Goal: Task Accomplishment & Management: Manage account settings

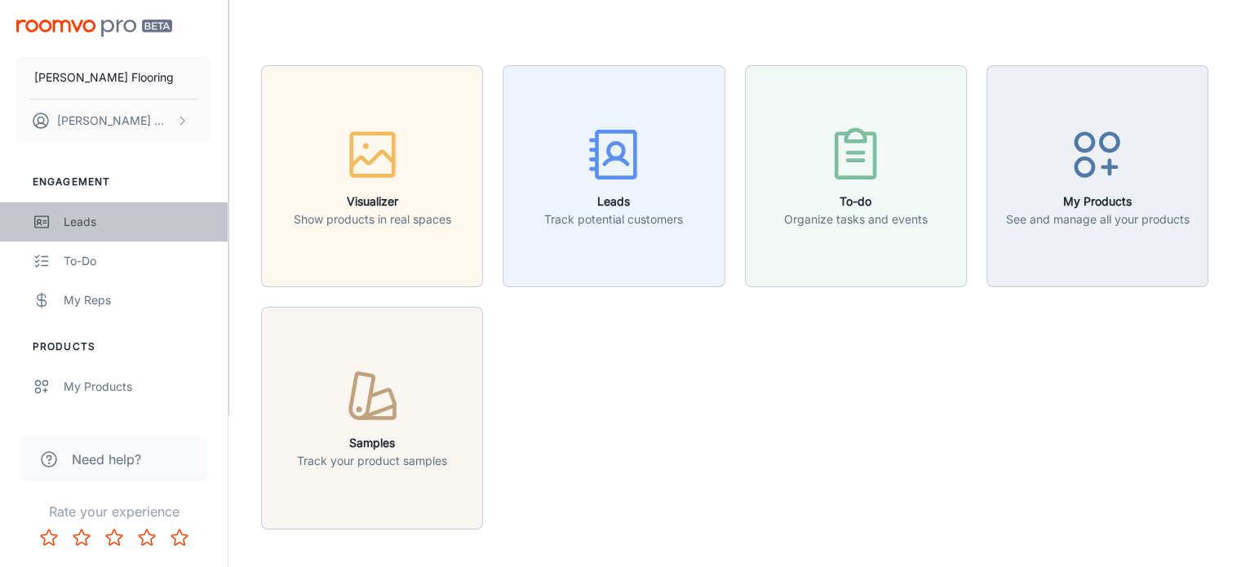
drag, startPoint x: 0, startPoint y: 0, endPoint x: 85, endPoint y: 219, distance: 235.3
click at [85, 219] on div "Leads" at bounding box center [138, 222] width 148 height 18
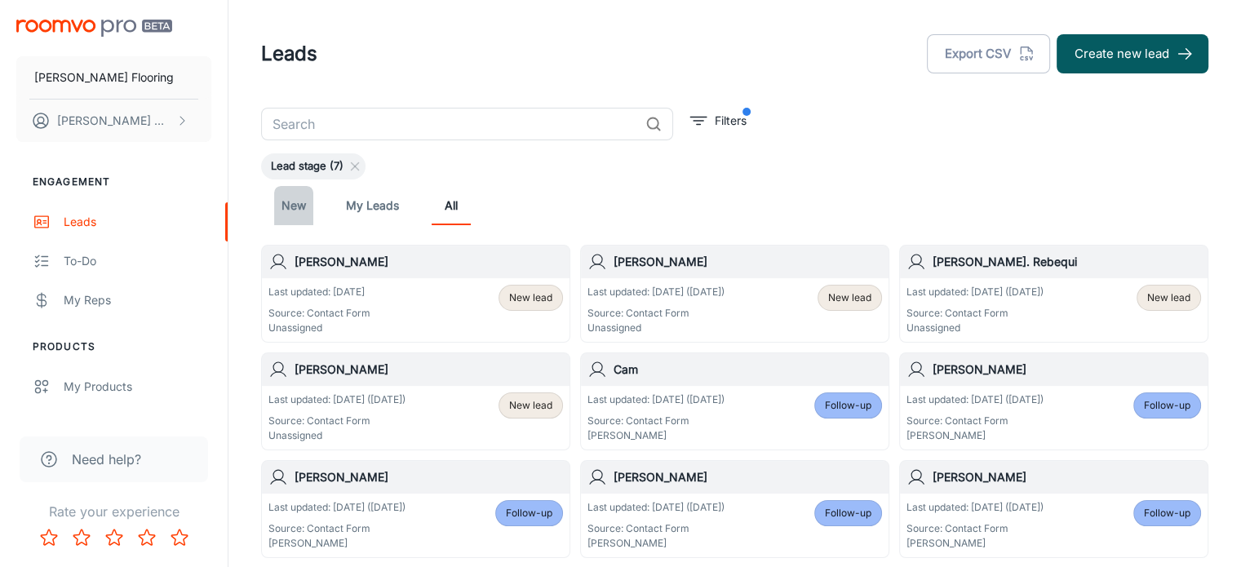
click at [300, 201] on link "New" at bounding box center [293, 205] width 39 height 39
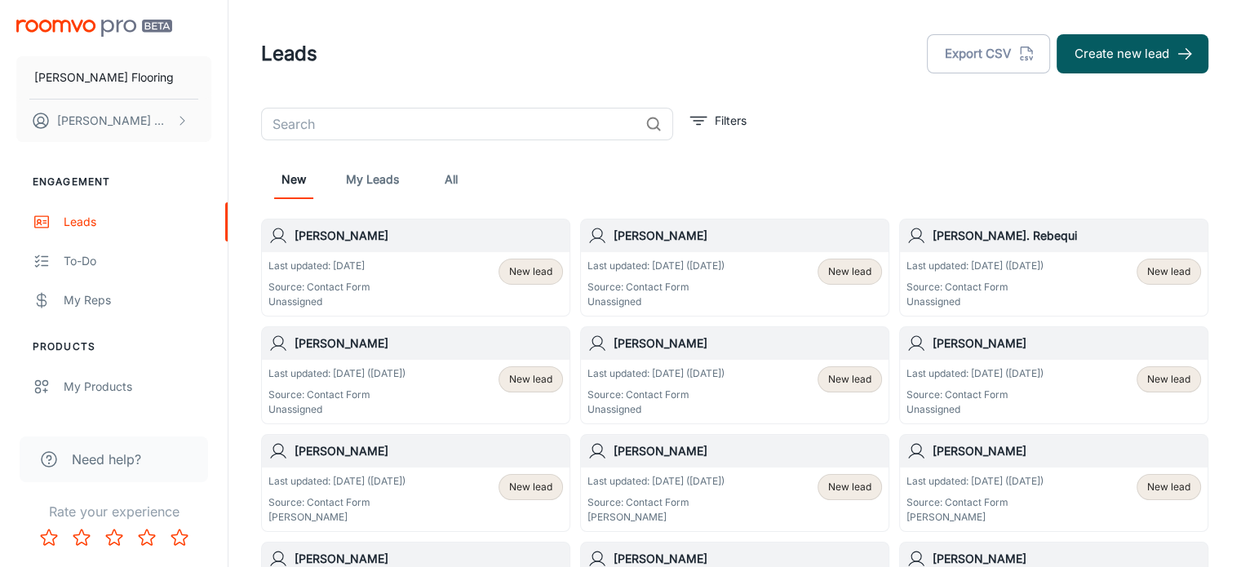
click at [992, 375] on p "Last updated: [DATE] ([DATE])" at bounding box center [974, 373] width 137 height 15
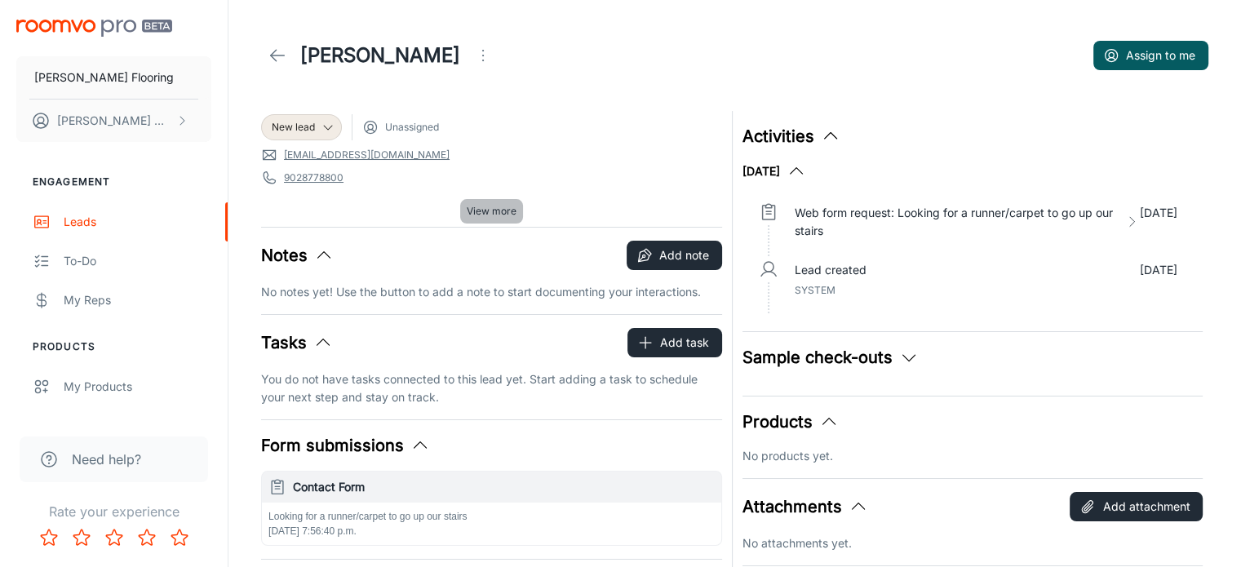
click at [496, 214] on span "View more" at bounding box center [492, 211] width 50 height 15
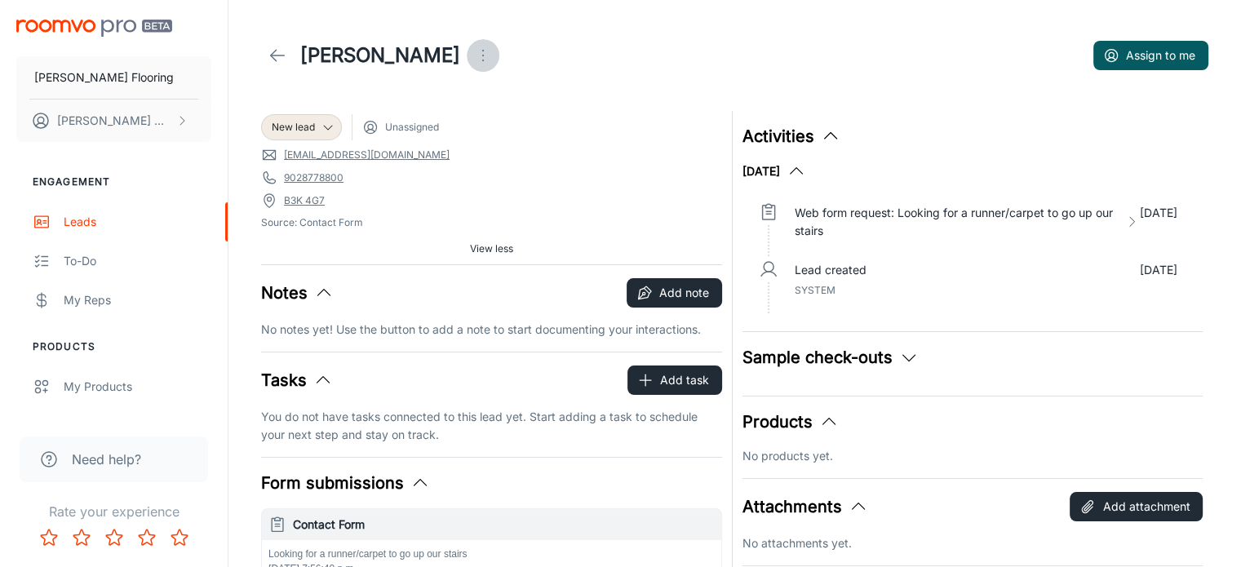
click at [473, 53] on icon "Open menu" at bounding box center [483, 56] width 20 height 20
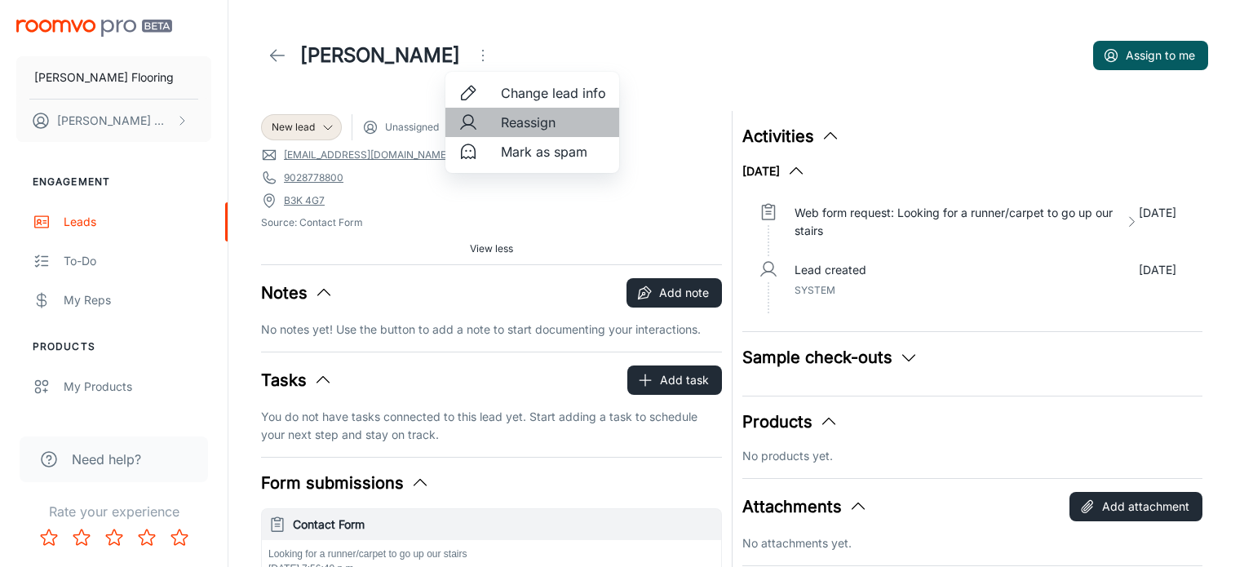
click at [532, 122] on span "Reassign" at bounding box center [553, 123] width 105 height 20
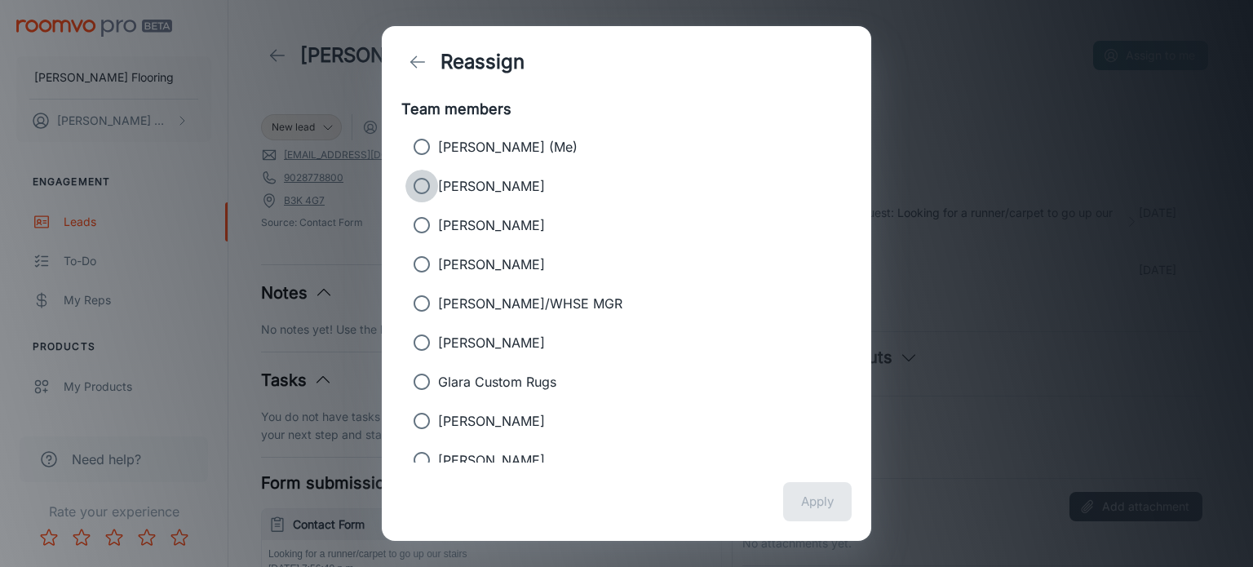
click at [426, 190] on input "[PERSON_NAME]" at bounding box center [421, 186] width 33 height 33
radio input "true"
click at [815, 502] on button "Apply" at bounding box center [817, 501] width 69 height 39
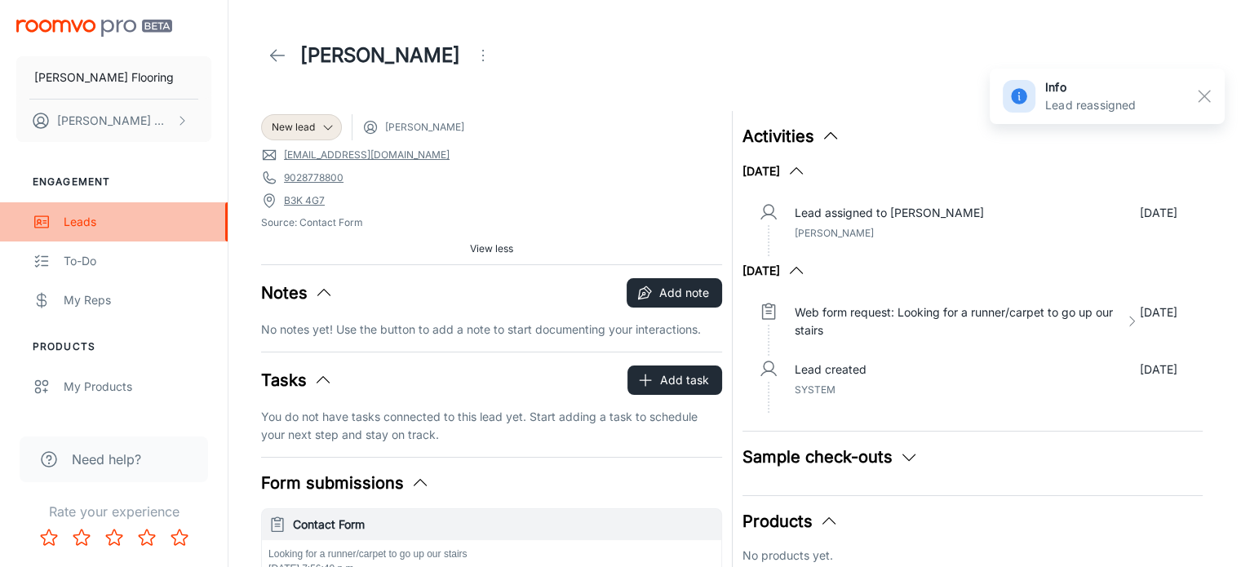
click at [82, 223] on div "Leads" at bounding box center [138, 222] width 148 height 18
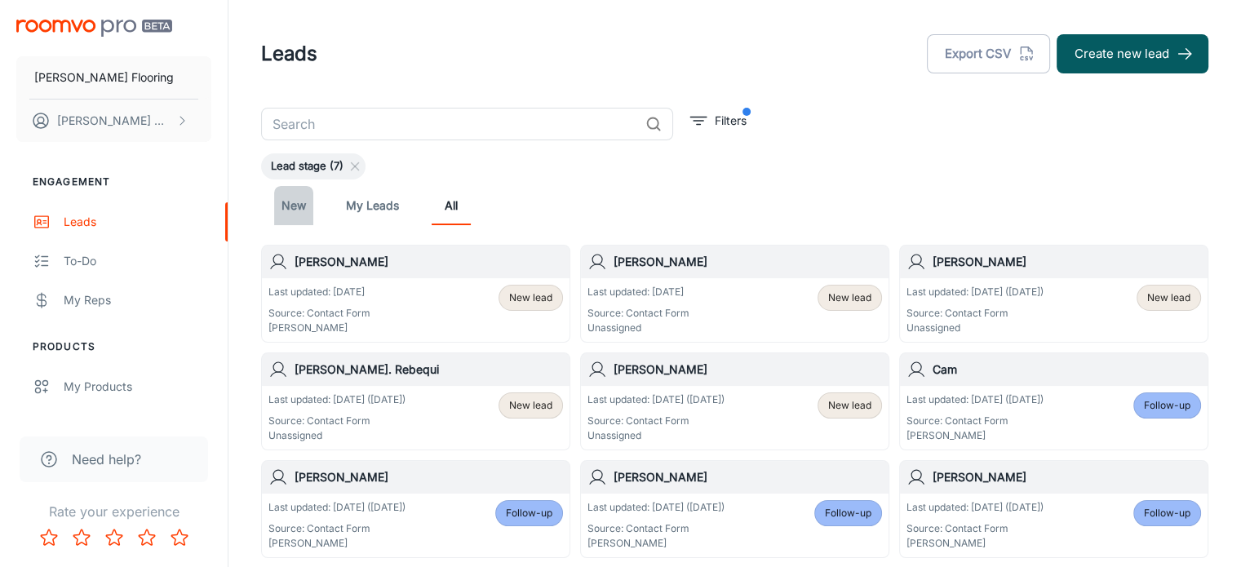
click at [294, 199] on link "New" at bounding box center [293, 205] width 39 height 39
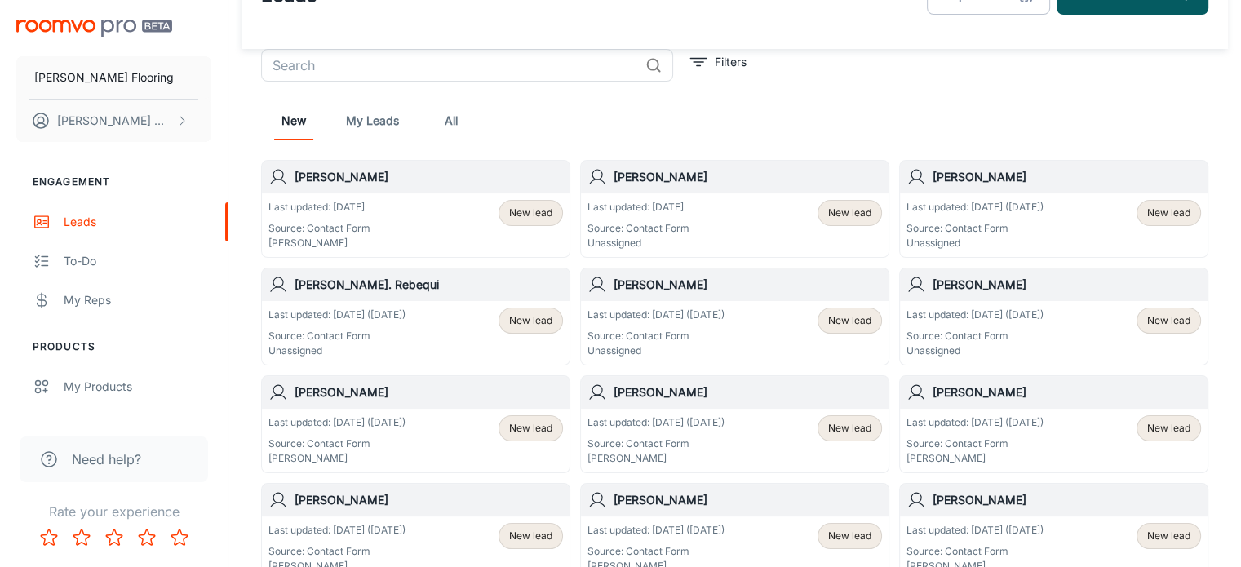
scroll to position [64, 0]
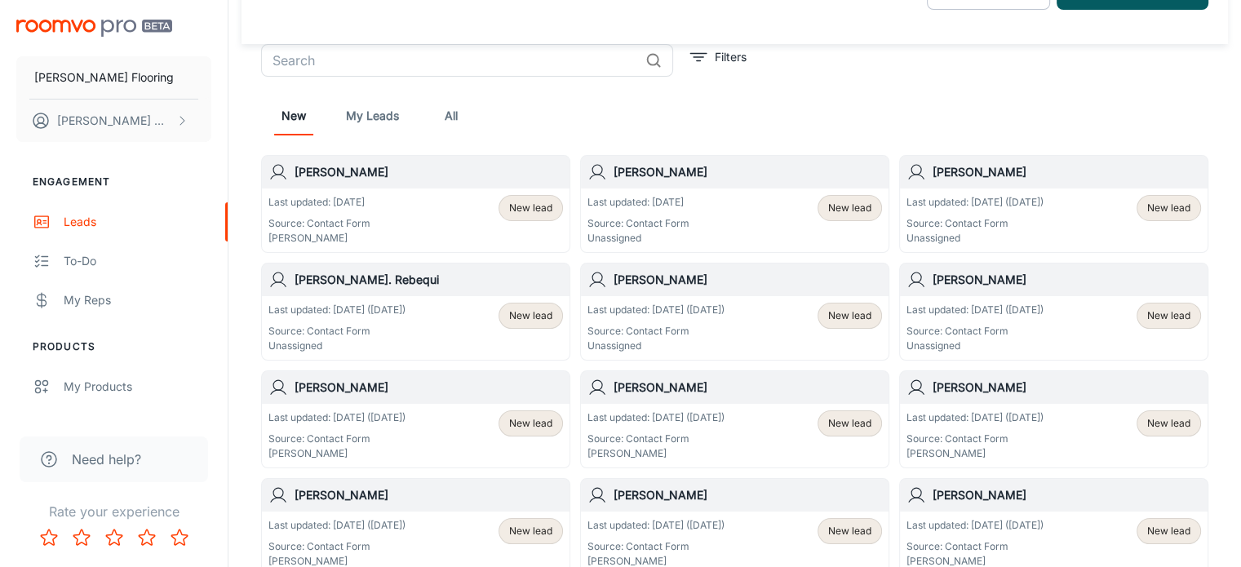
click at [1002, 308] on p "Last updated: [DATE] ([DATE])" at bounding box center [974, 310] width 137 height 15
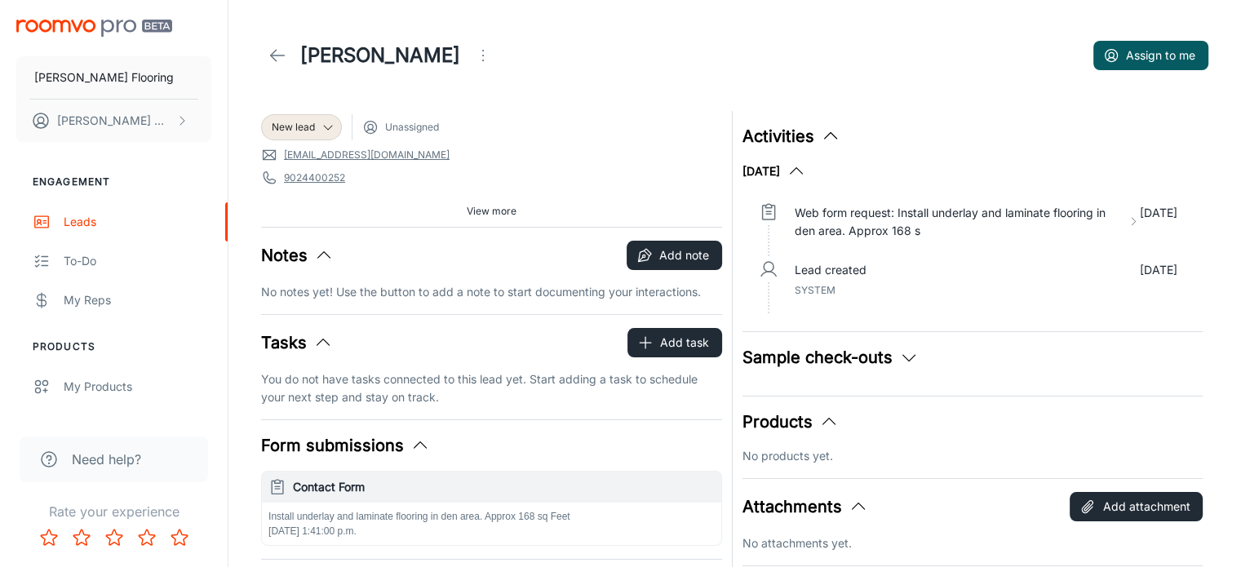
click at [484, 211] on span "View more" at bounding box center [492, 211] width 50 height 15
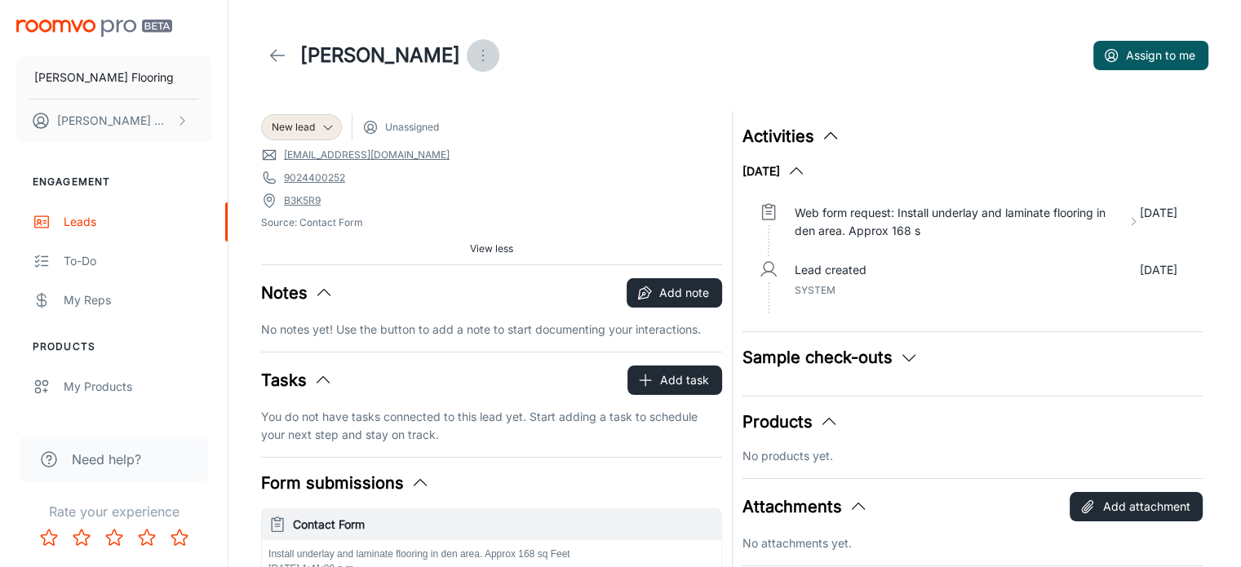
click at [473, 60] on icon "Open menu" at bounding box center [483, 56] width 20 height 20
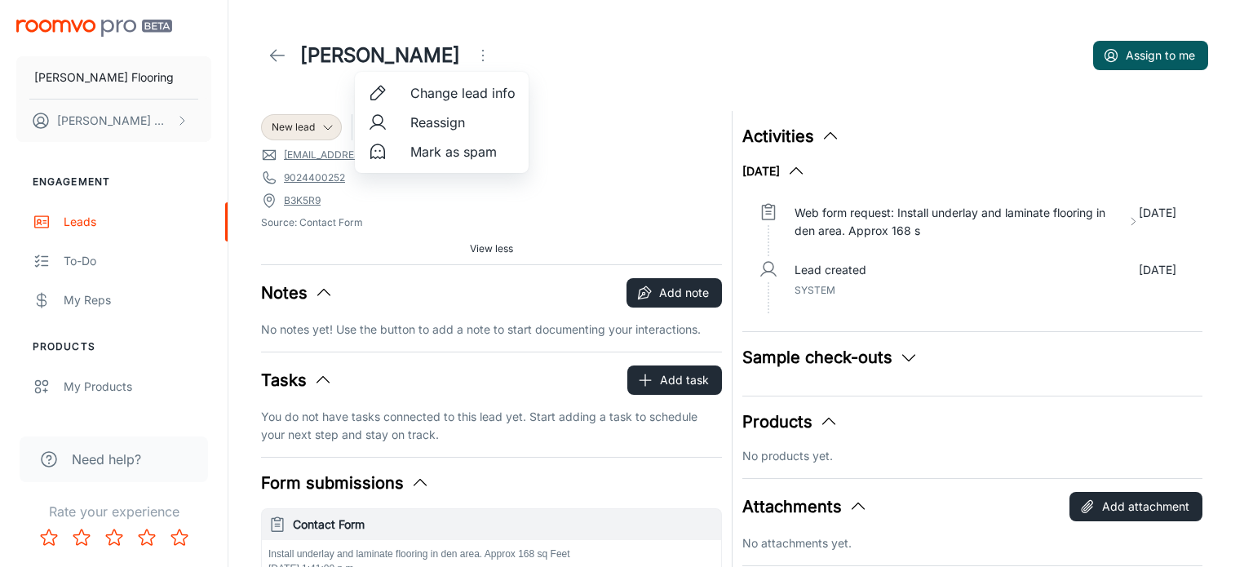
click at [440, 124] on span "Reassign" at bounding box center [462, 123] width 105 height 20
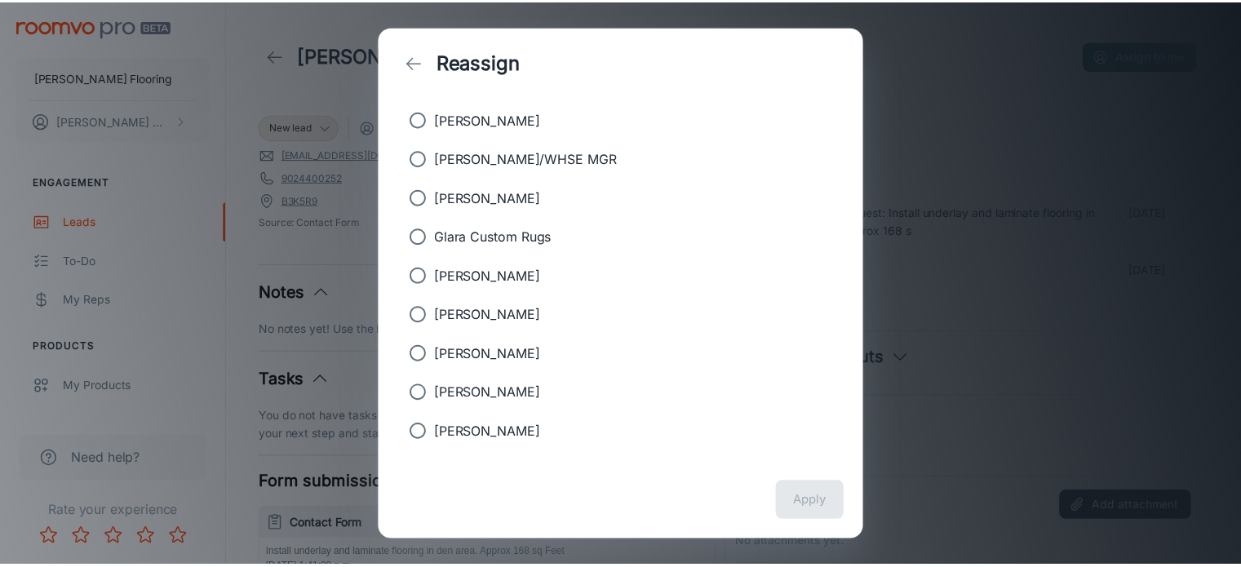
scroll to position [146, 0]
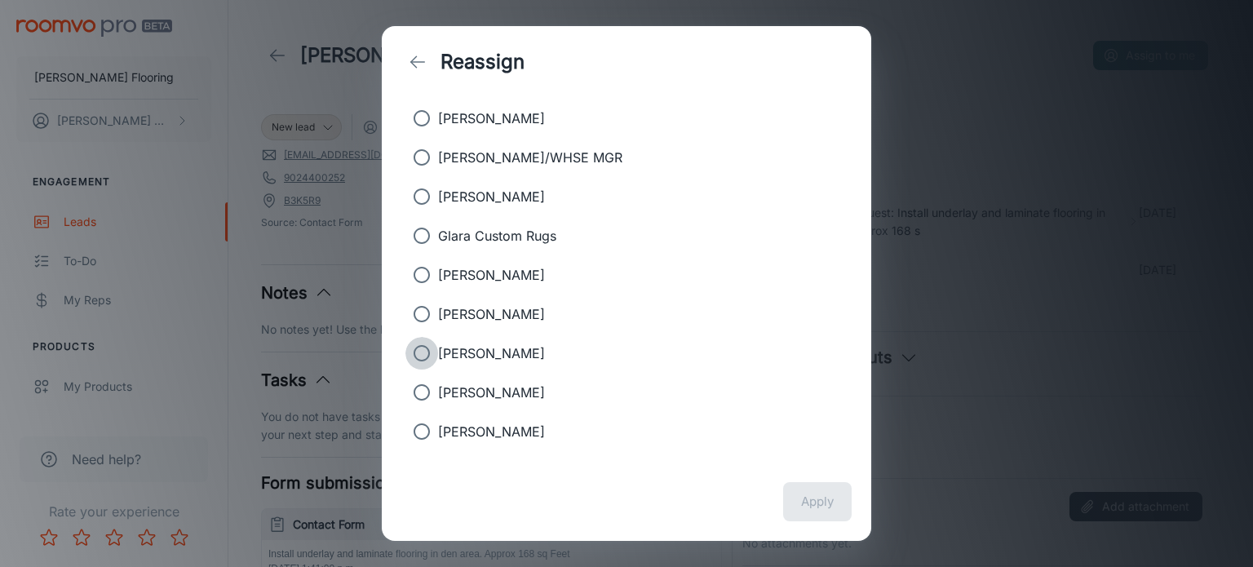
click at [427, 352] on input "[PERSON_NAME]" at bounding box center [421, 353] width 33 height 33
radio input "true"
click at [834, 499] on button "Apply" at bounding box center [817, 501] width 69 height 39
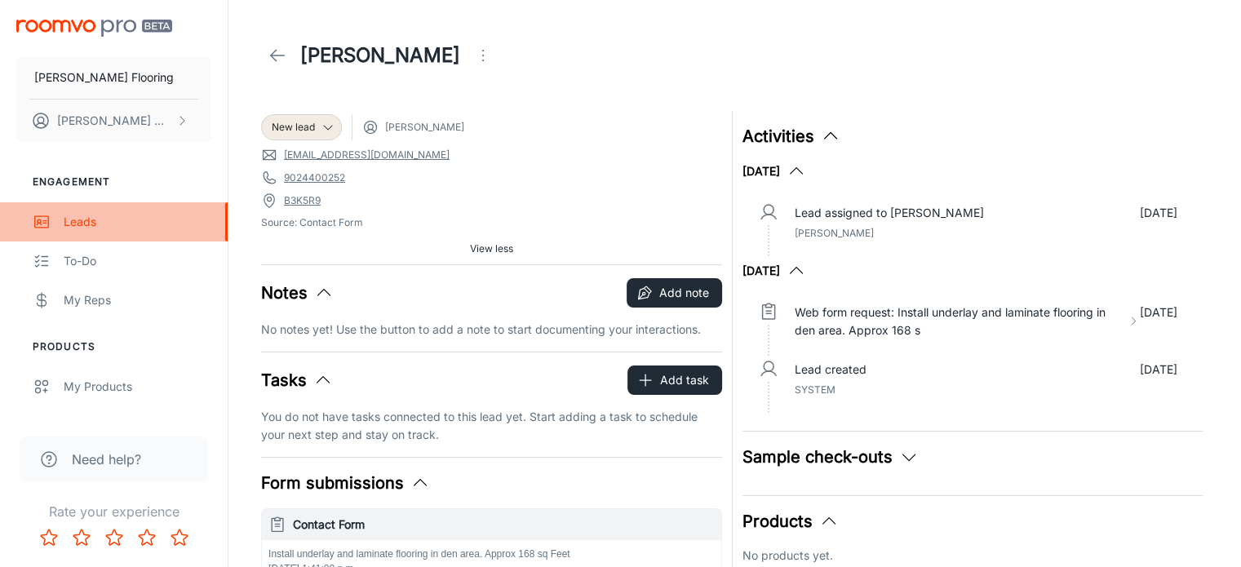
click at [77, 218] on div "Leads" at bounding box center [138, 222] width 148 height 18
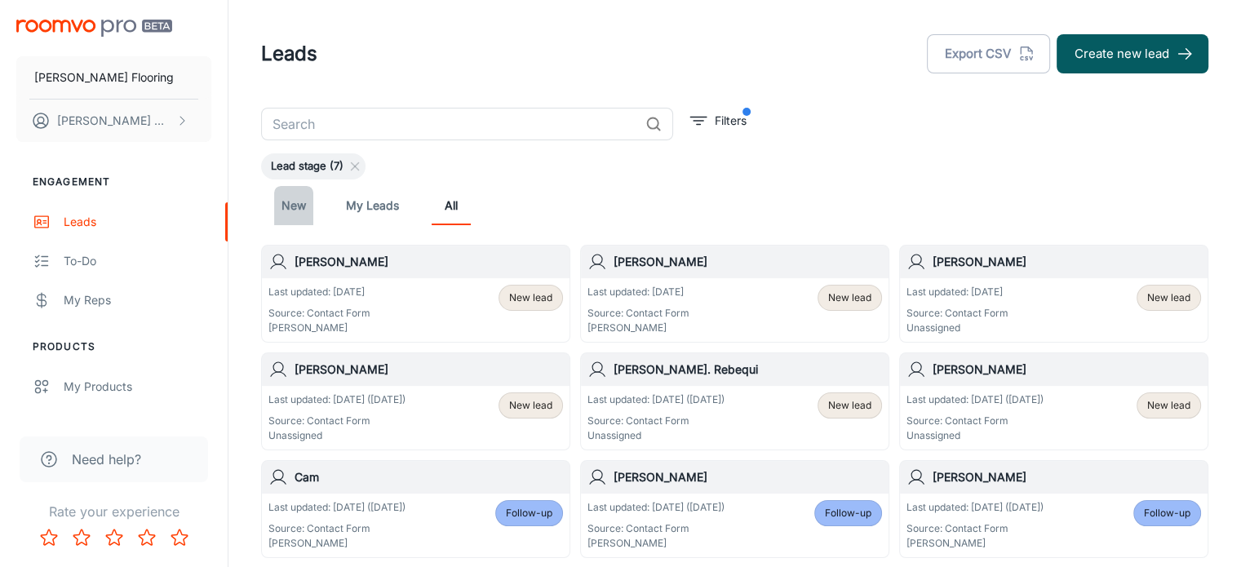
click at [289, 208] on link "New" at bounding box center [293, 205] width 39 height 39
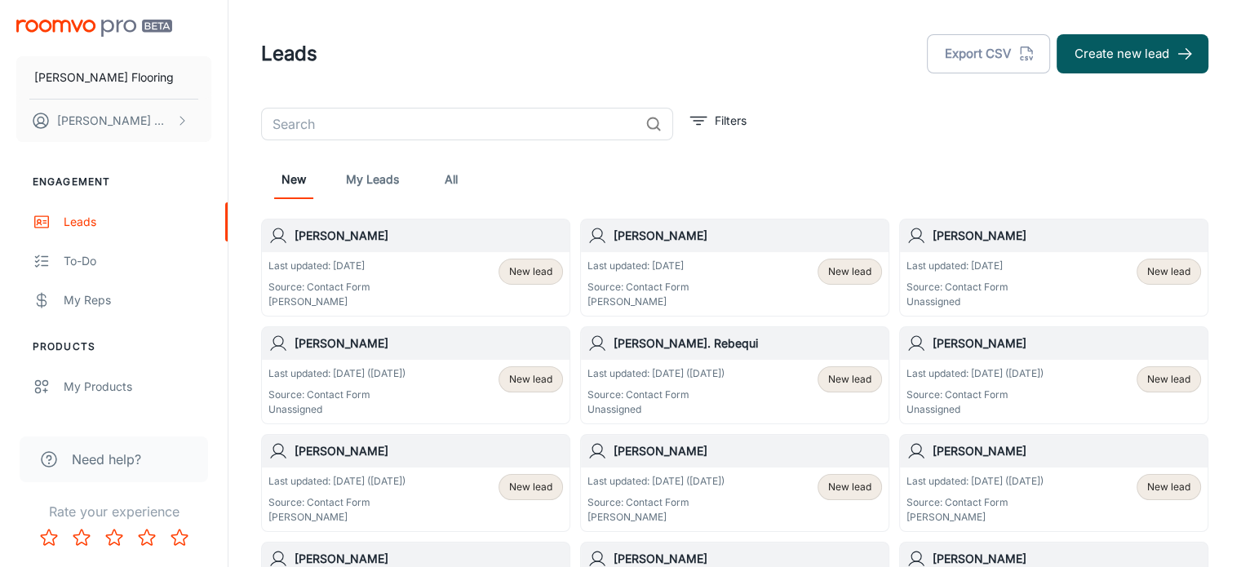
click at [992, 366] on p "Last updated: [DATE] ([DATE])" at bounding box center [974, 373] width 137 height 15
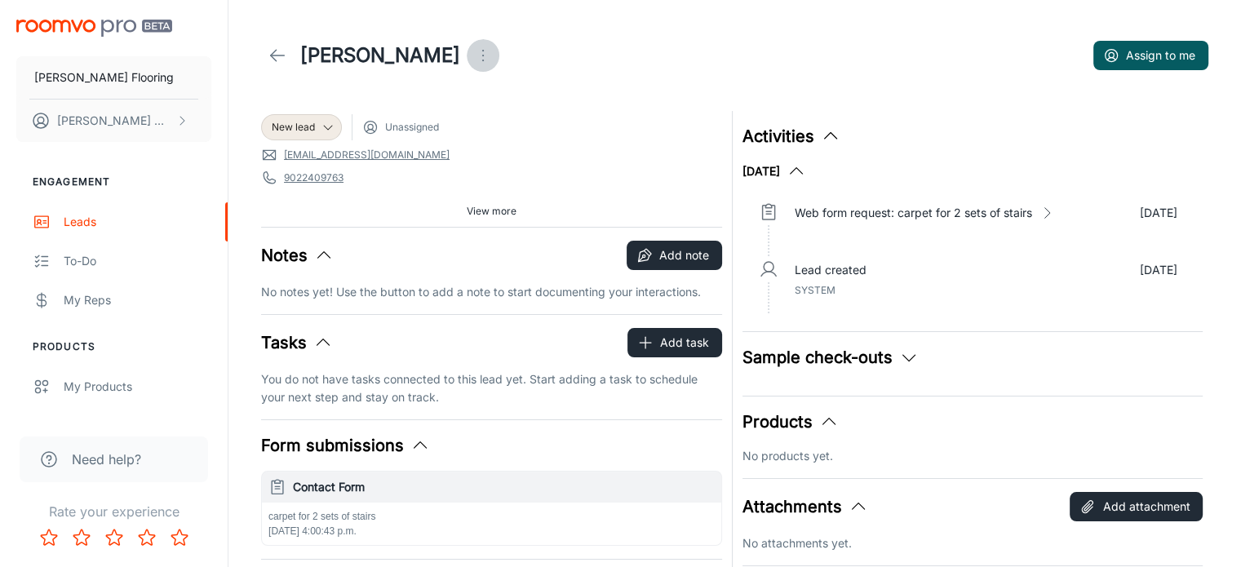
click at [490, 55] on icon "Open menu" at bounding box center [483, 56] width 20 height 20
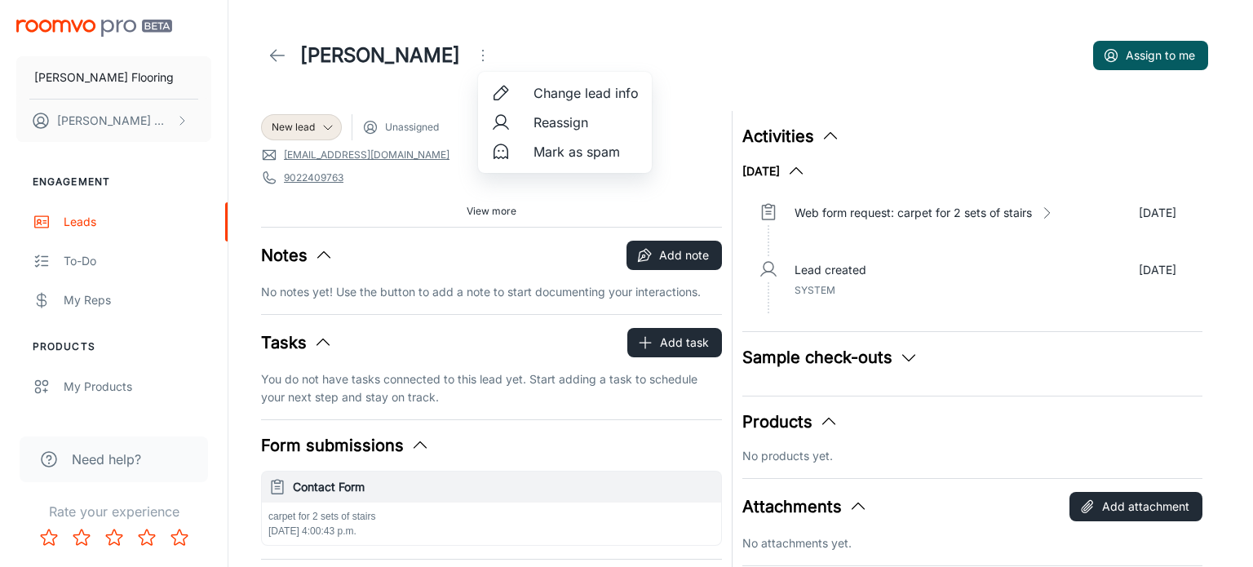
click at [493, 211] on div at bounding box center [626, 283] width 1253 height 567
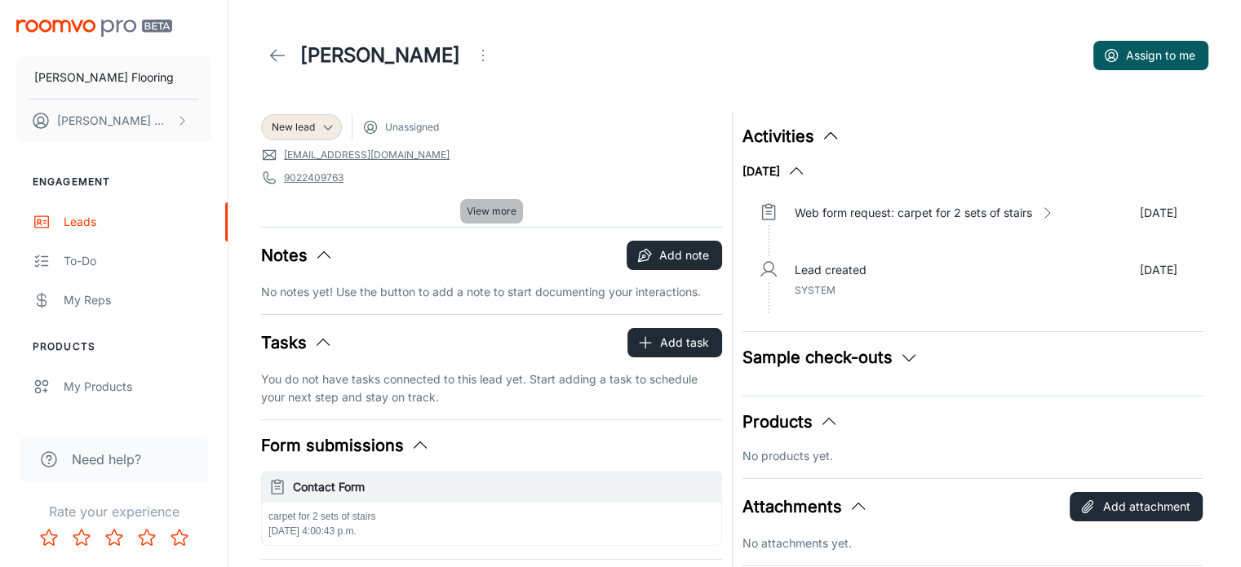
click at [493, 211] on span "View more" at bounding box center [492, 211] width 50 height 15
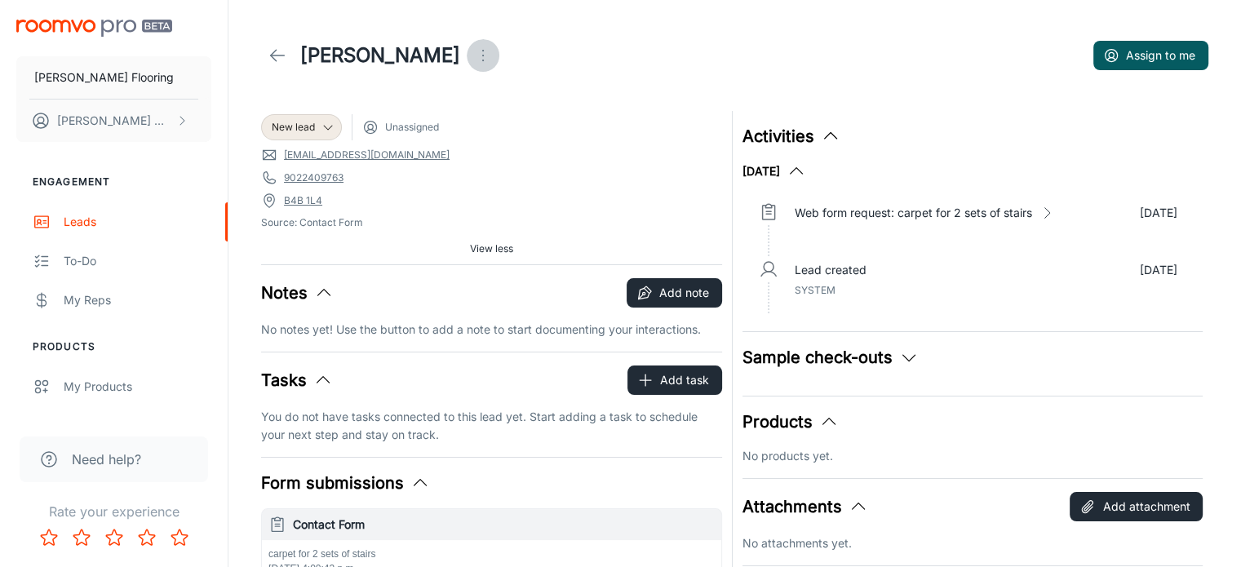
click at [493, 55] on icon "Open menu" at bounding box center [483, 56] width 20 height 20
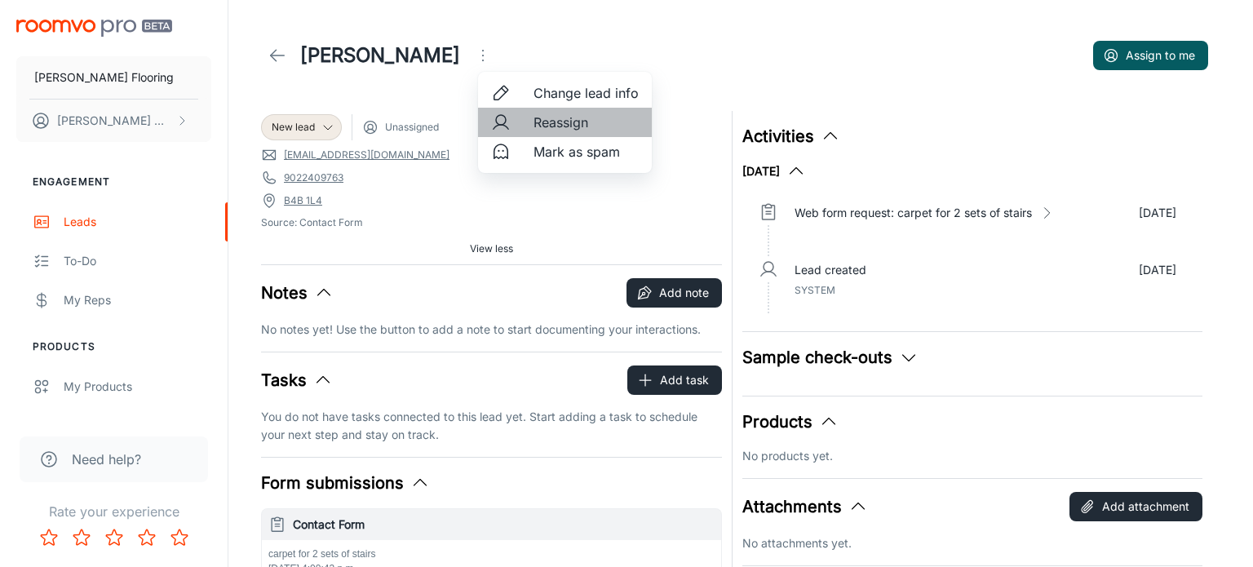
click at [560, 118] on span "Reassign" at bounding box center [585, 123] width 105 height 20
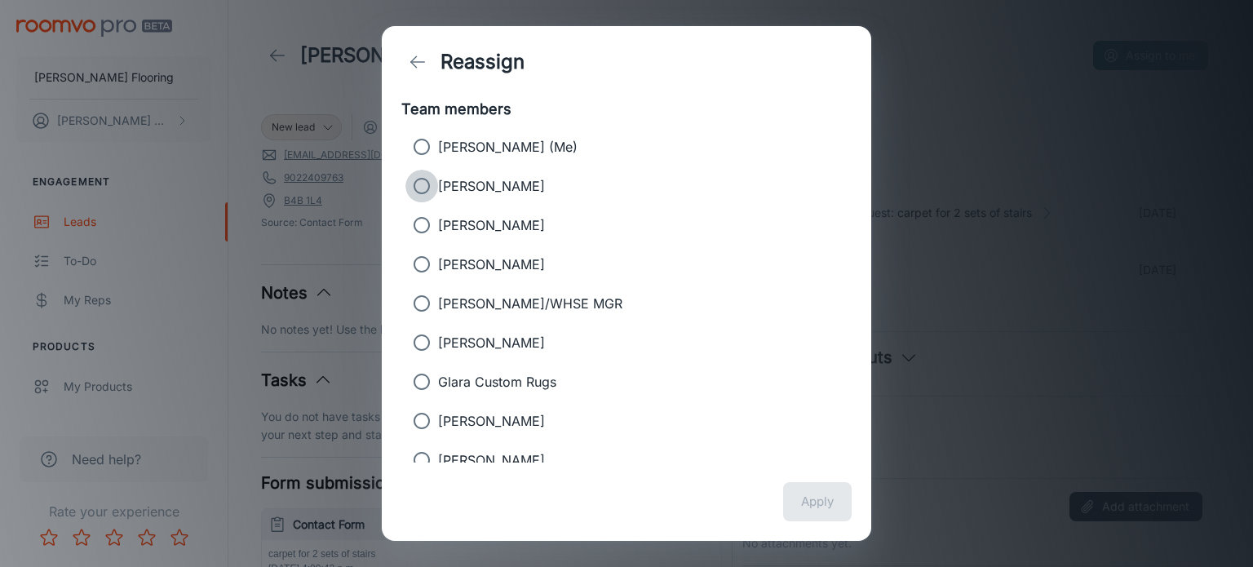
click at [419, 181] on input "[PERSON_NAME]" at bounding box center [421, 186] width 33 height 33
radio input "true"
click at [831, 504] on button "Apply" at bounding box center [817, 501] width 69 height 39
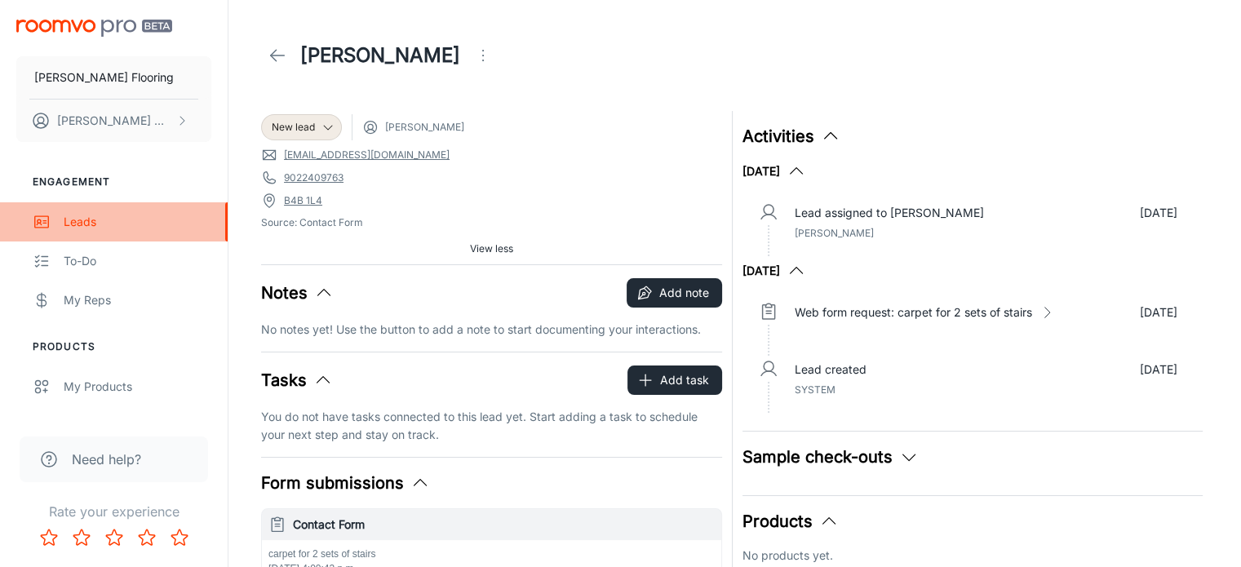
click at [77, 221] on div "Leads" at bounding box center [138, 222] width 148 height 18
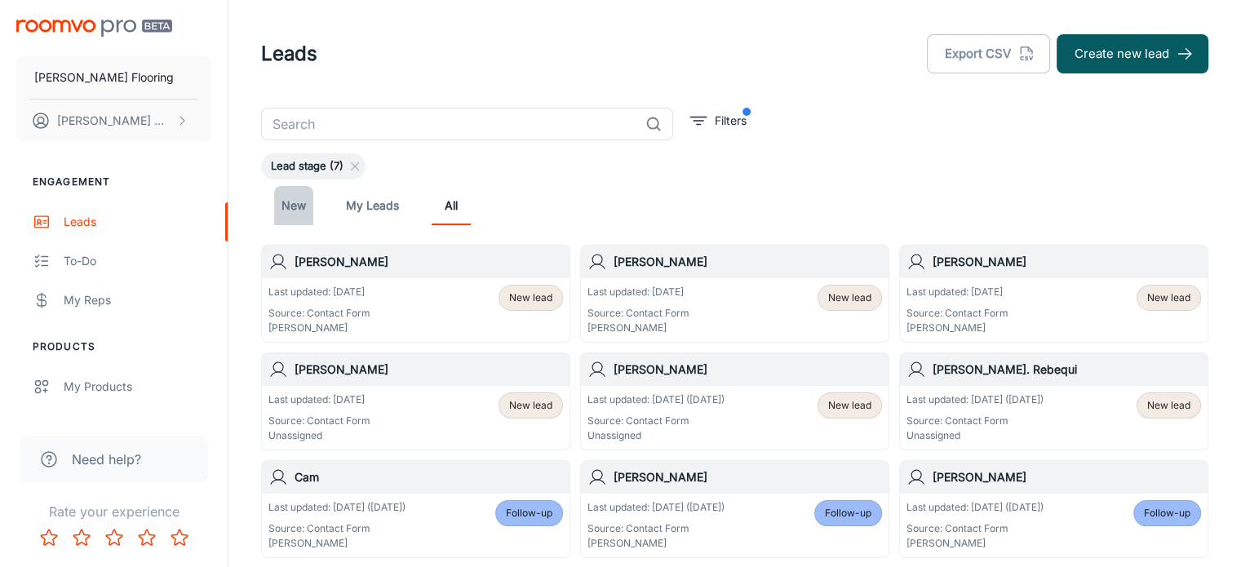
click at [307, 206] on link "New" at bounding box center [293, 205] width 39 height 39
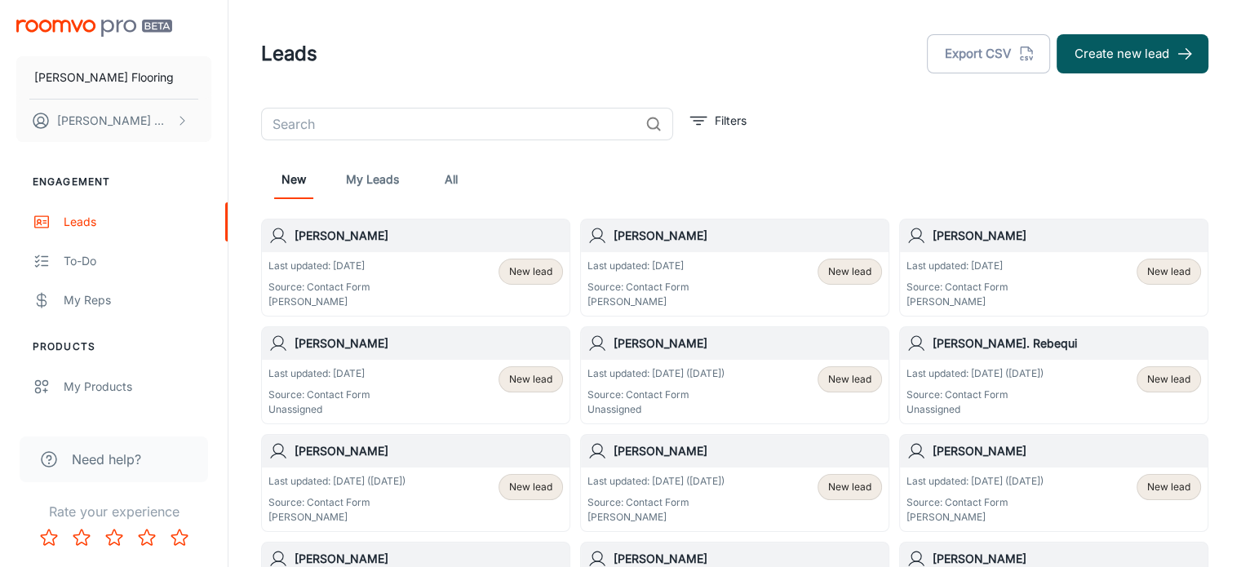
click at [973, 377] on p "Last updated: [DATE] ([DATE])" at bounding box center [974, 373] width 137 height 15
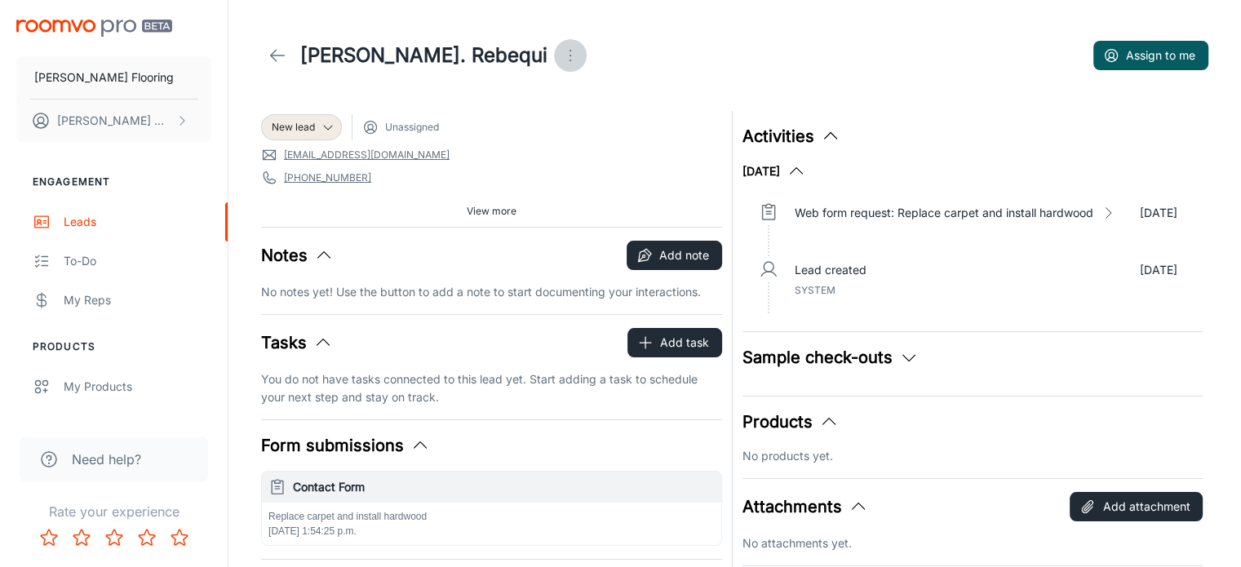
click at [560, 56] on icon "Open menu" at bounding box center [570, 56] width 20 height 20
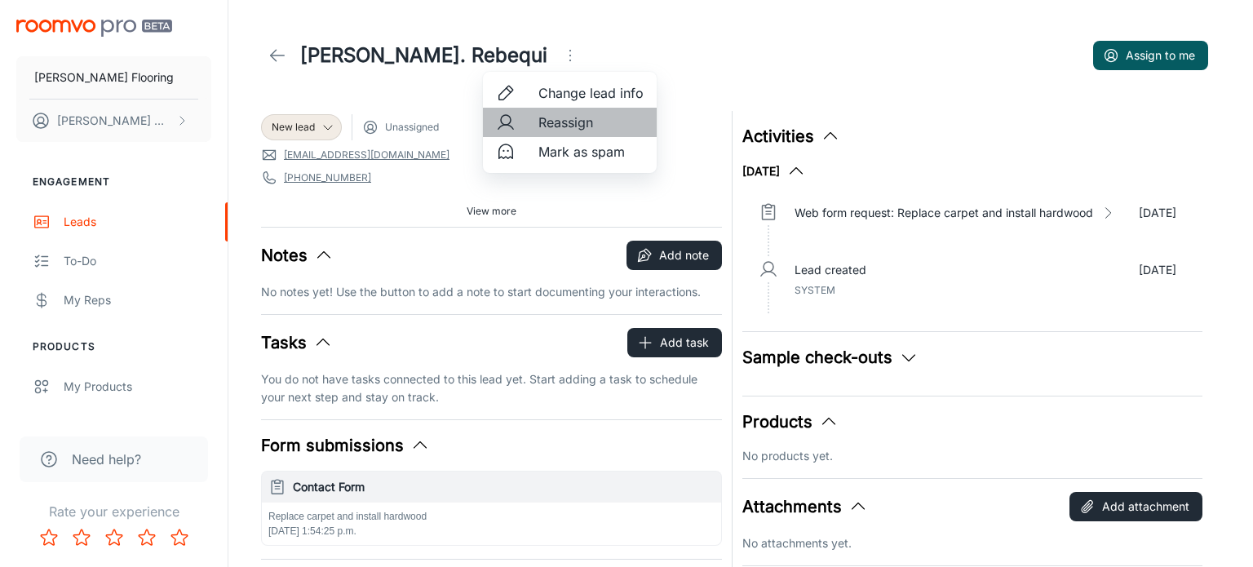
click at [558, 121] on span "Reassign" at bounding box center [590, 123] width 105 height 20
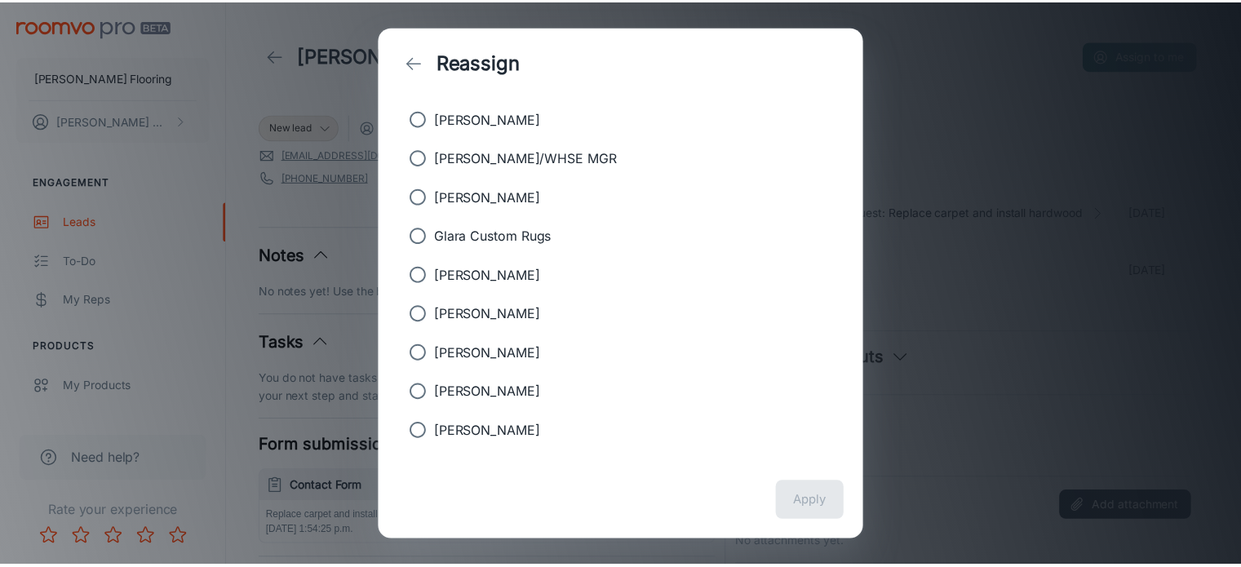
scroll to position [147, 0]
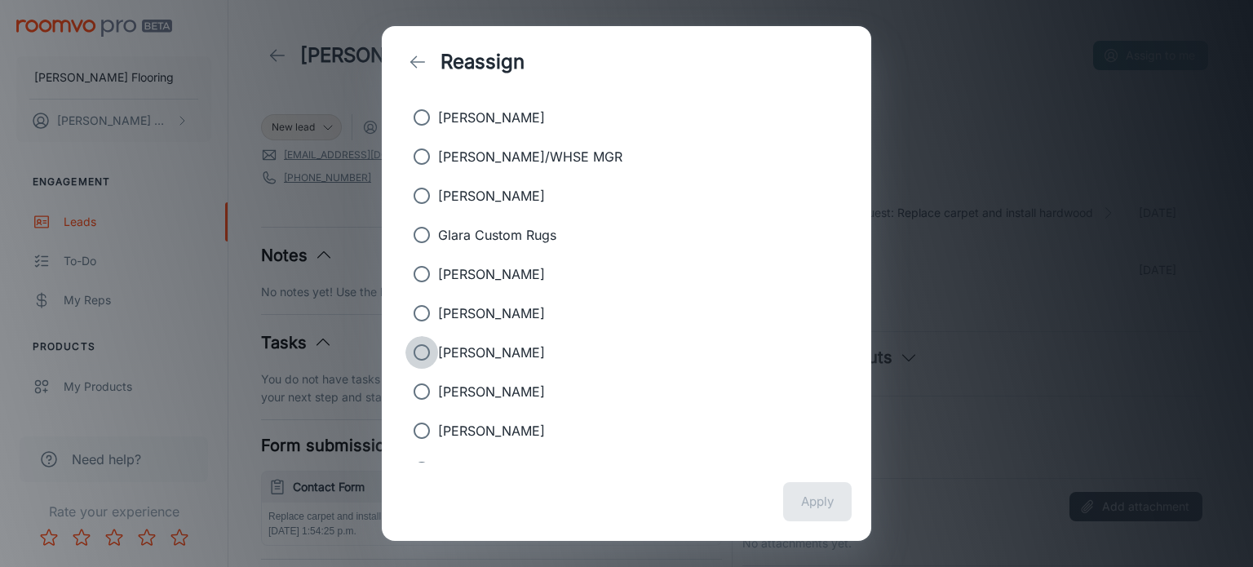
click at [418, 347] on input "[PERSON_NAME]" at bounding box center [421, 352] width 33 height 33
radio input "true"
click at [806, 501] on button "Apply" at bounding box center [817, 501] width 69 height 39
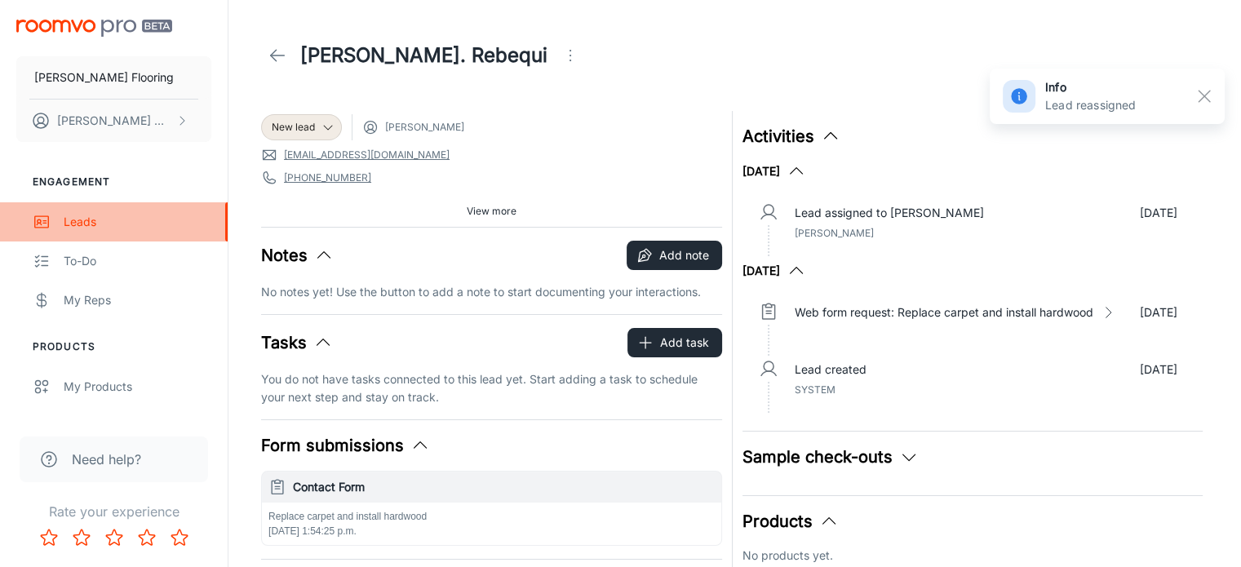
click at [87, 222] on div "Leads" at bounding box center [138, 222] width 148 height 18
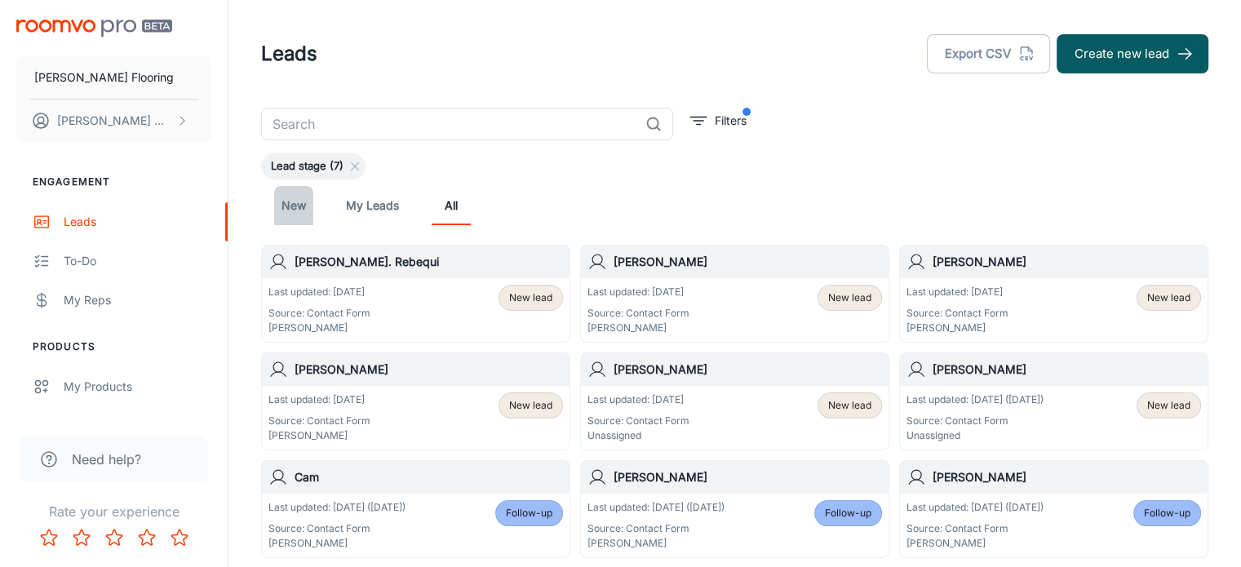
click at [297, 201] on link "New" at bounding box center [293, 205] width 39 height 39
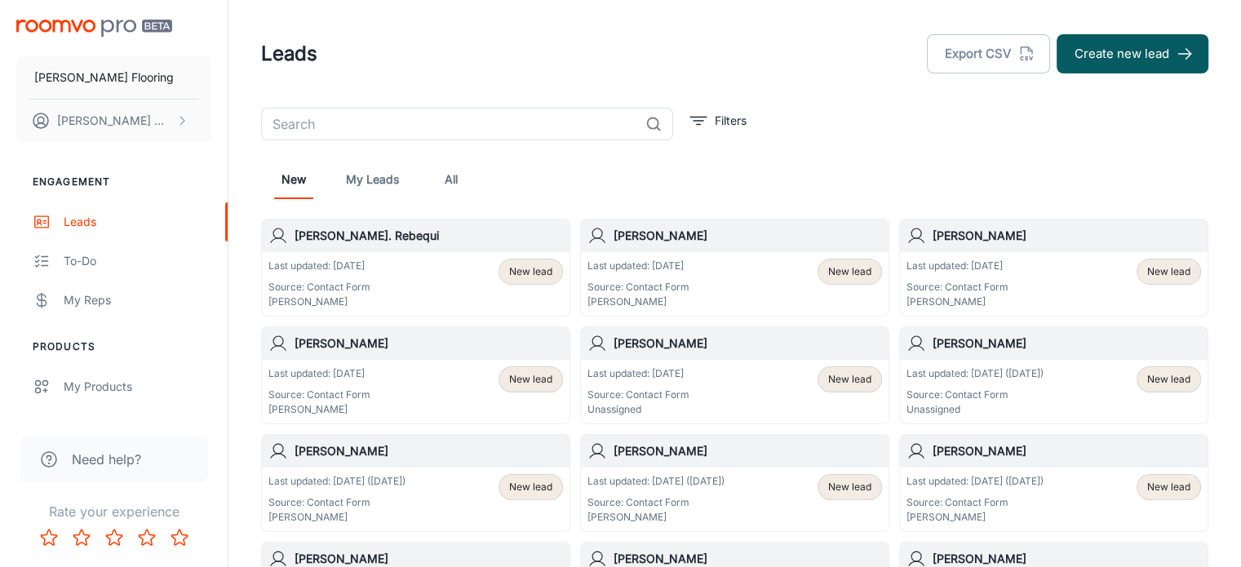
click at [992, 382] on div "Last updated: [DATE] ([DATE]) Source: Contact Form Unassigned" at bounding box center [974, 391] width 137 height 51
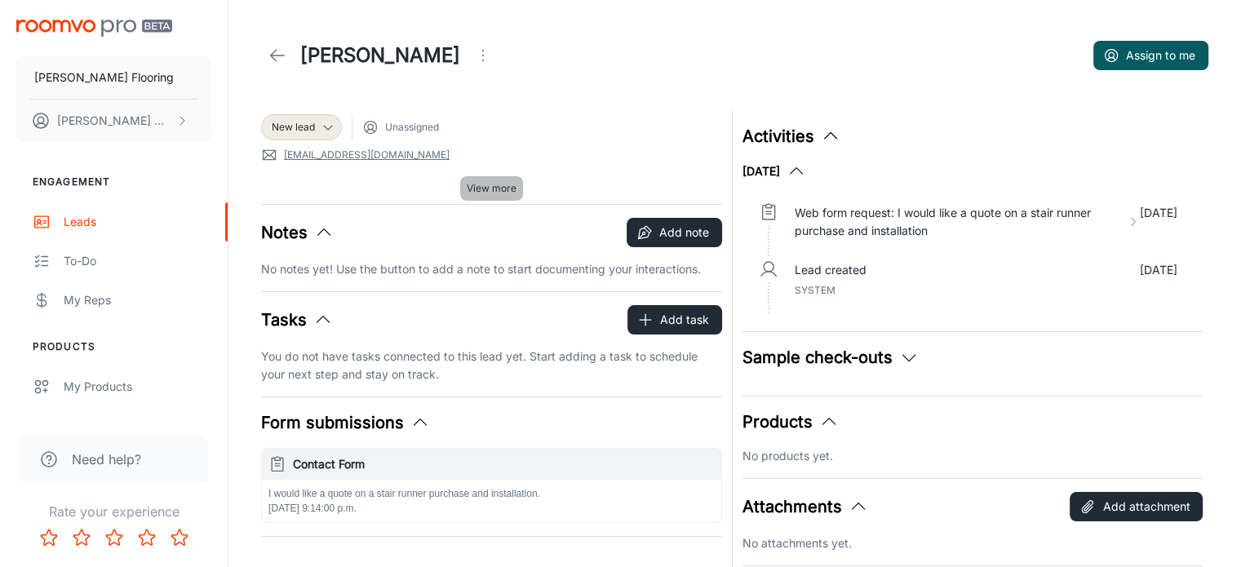
click at [480, 185] on span "View more" at bounding box center [492, 188] width 50 height 15
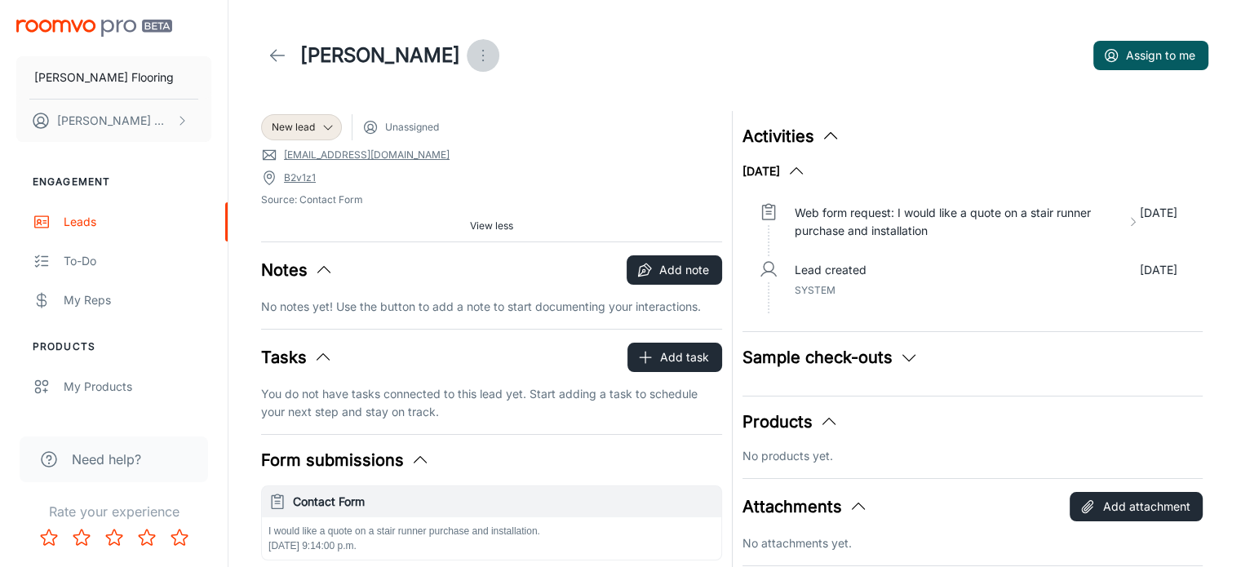
click at [493, 59] on icon "Open menu" at bounding box center [483, 56] width 20 height 20
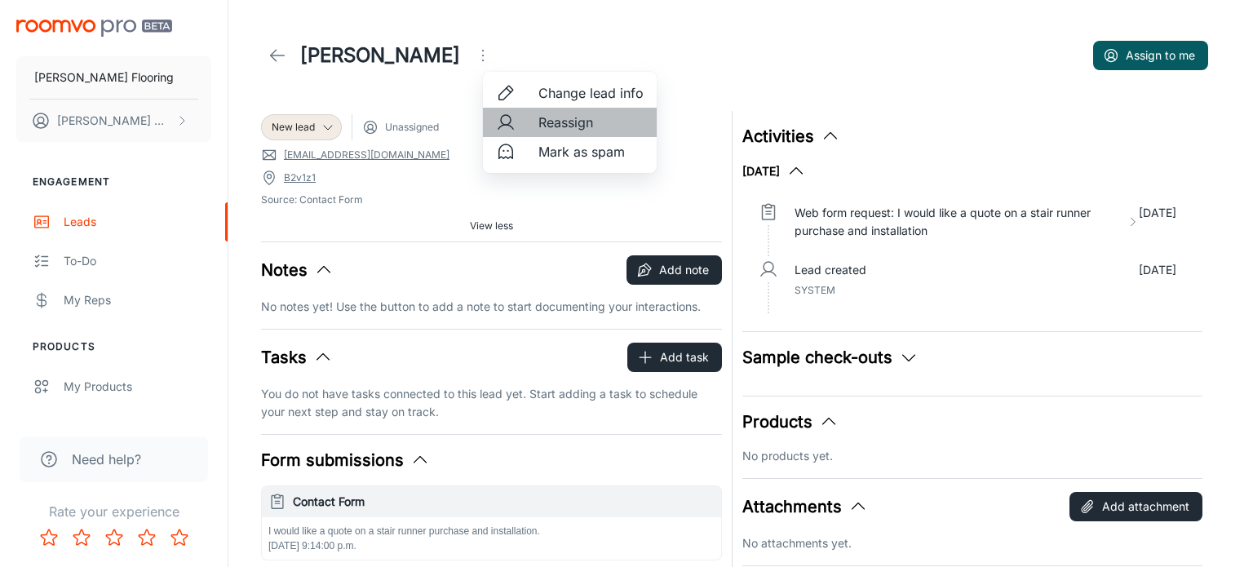
click at [573, 126] on span "Reassign" at bounding box center [590, 123] width 105 height 20
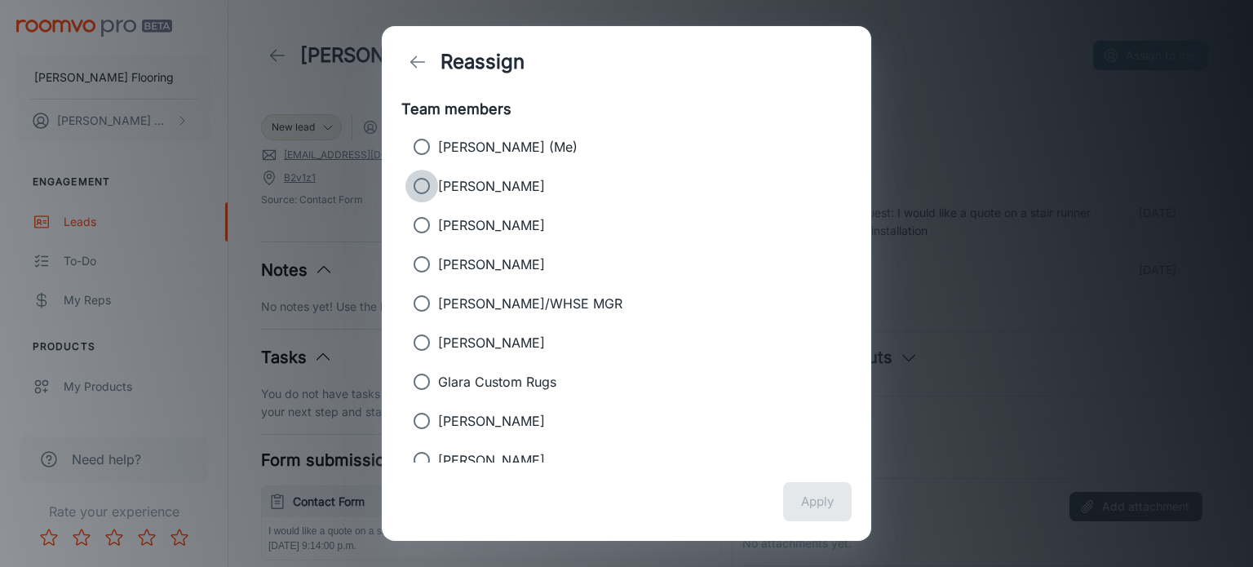
click at [423, 186] on input "[PERSON_NAME]" at bounding box center [421, 186] width 33 height 33
radio input "true"
click at [817, 498] on button "Apply" at bounding box center [817, 501] width 69 height 39
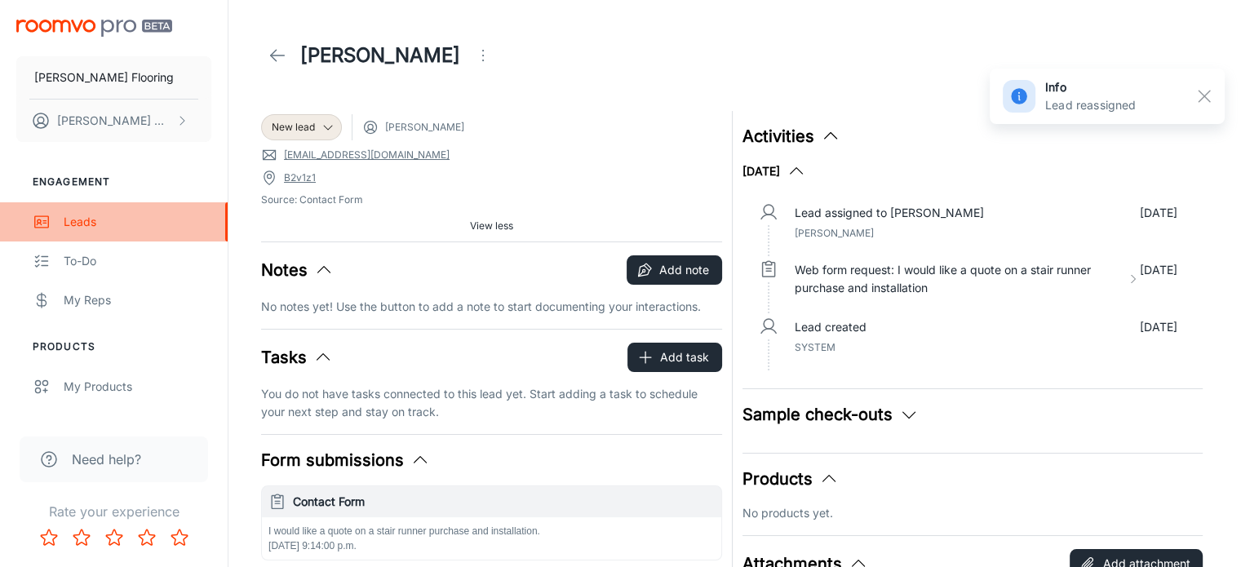
click at [101, 218] on div "Leads" at bounding box center [138, 222] width 148 height 18
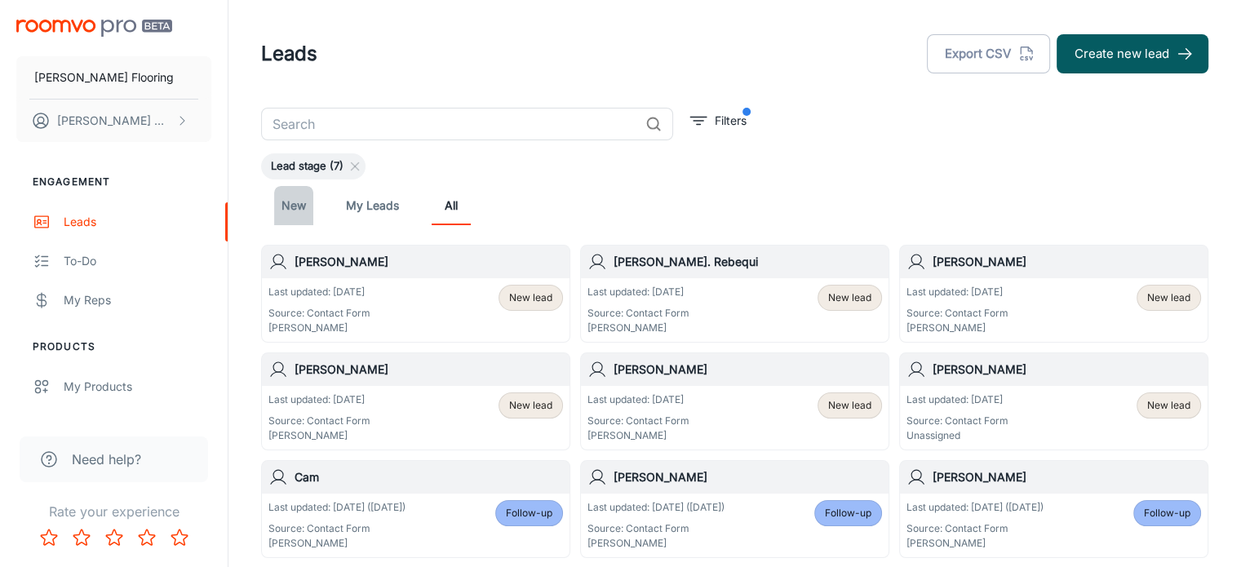
click at [292, 204] on link "New" at bounding box center [293, 205] width 39 height 39
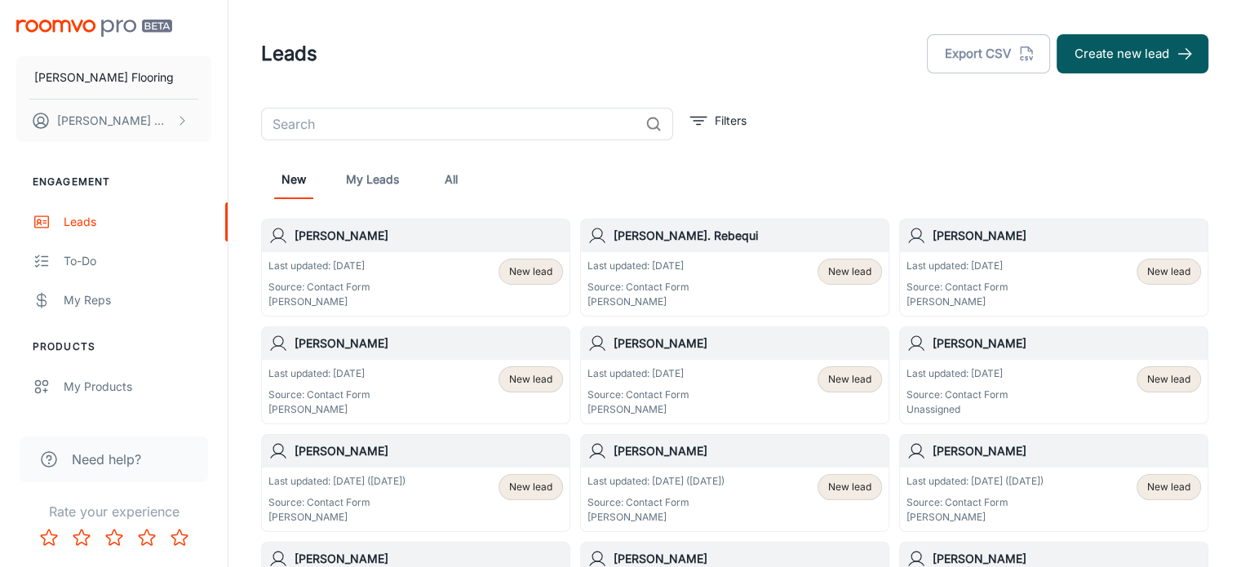
click at [1019, 378] on div "Last updated: [DATE] Source: Contact Form Unassigned New lead" at bounding box center [1053, 391] width 294 height 51
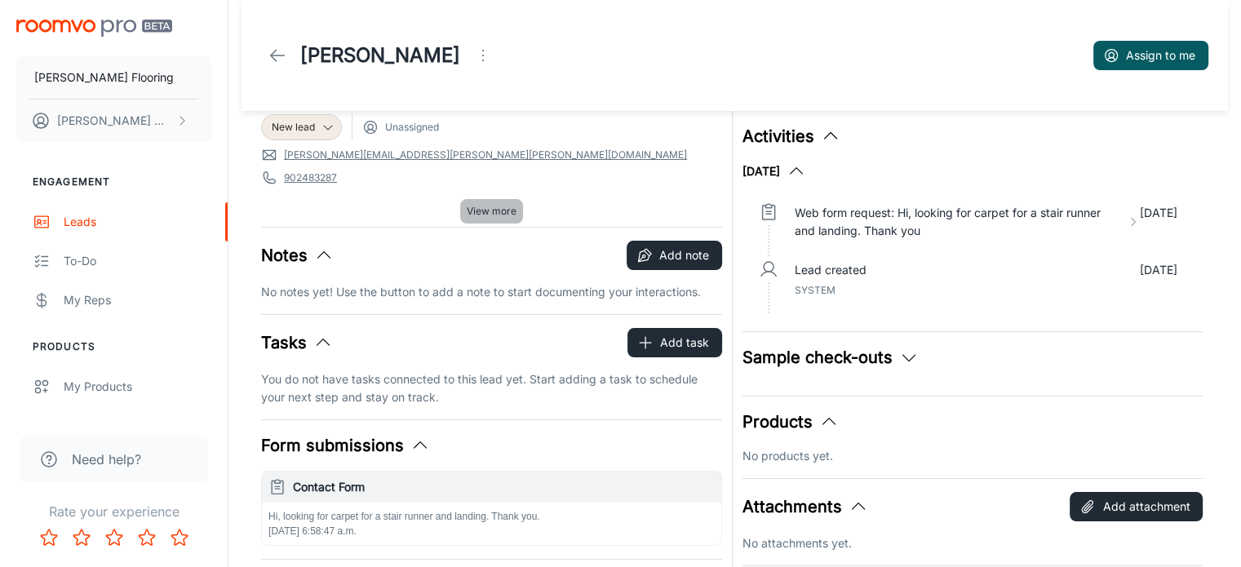
click at [510, 208] on span "View more" at bounding box center [492, 211] width 50 height 15
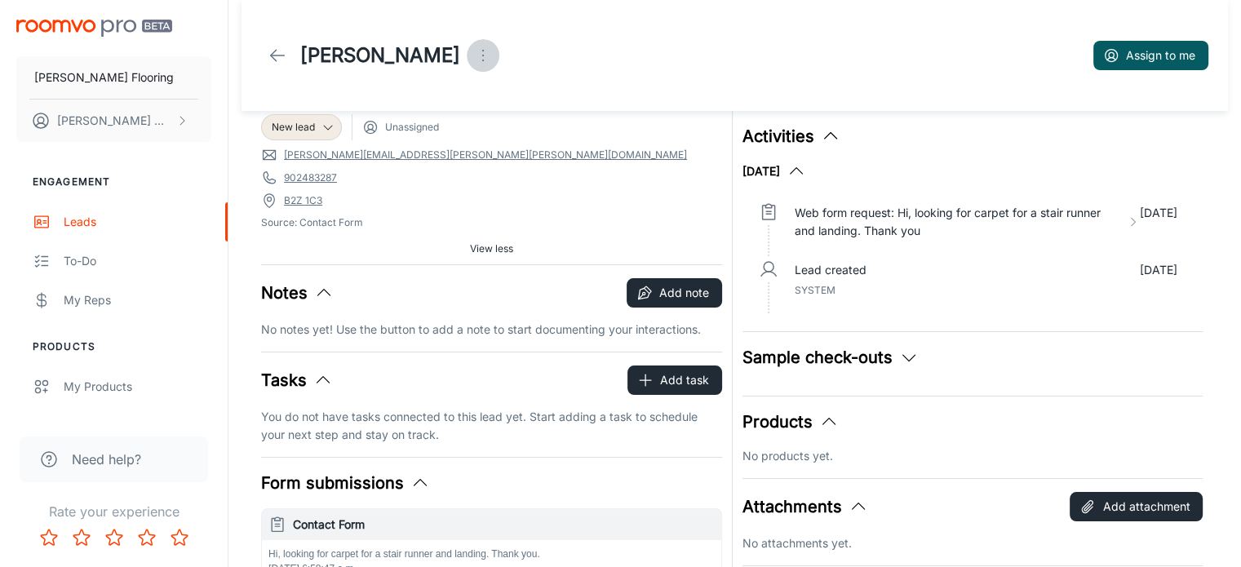
click at [473, 51] on icon "Open menu" at bounding box center [483, 56] width 20 height 20
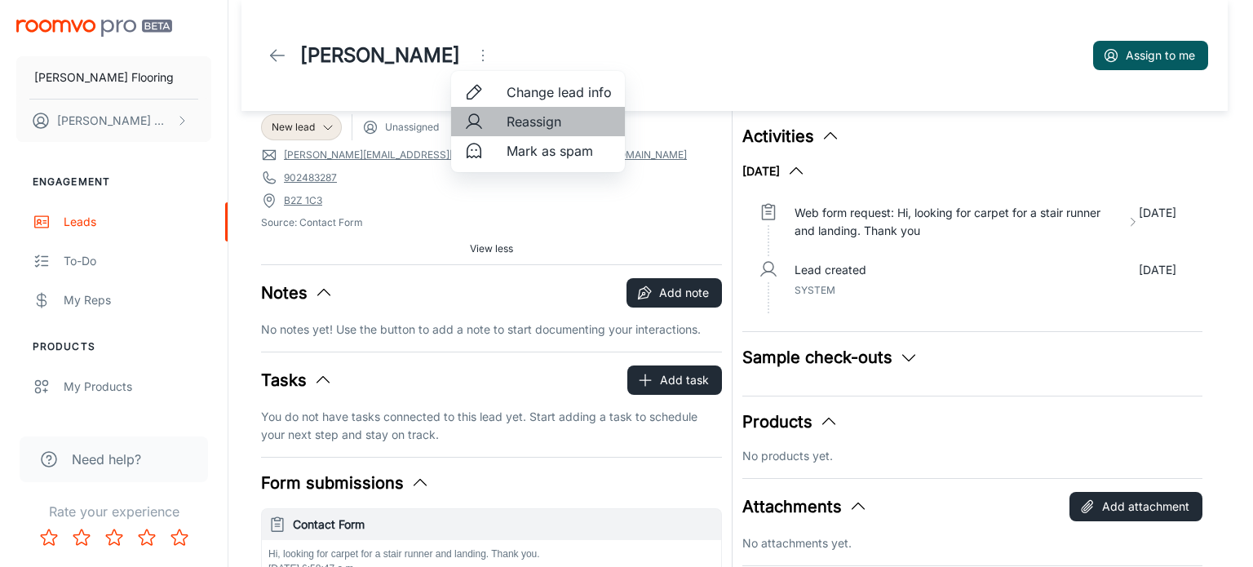
click at [538, 126] on span "Reassign" at bounding box center [559, 122] width 105 height 20
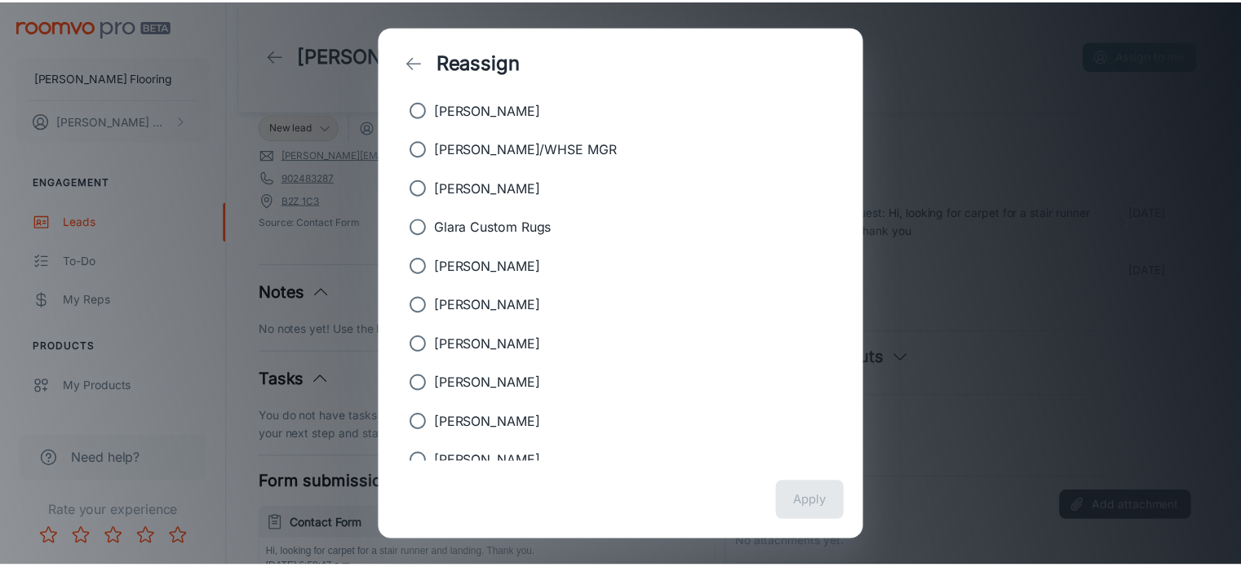
scroll to position [156, 0]
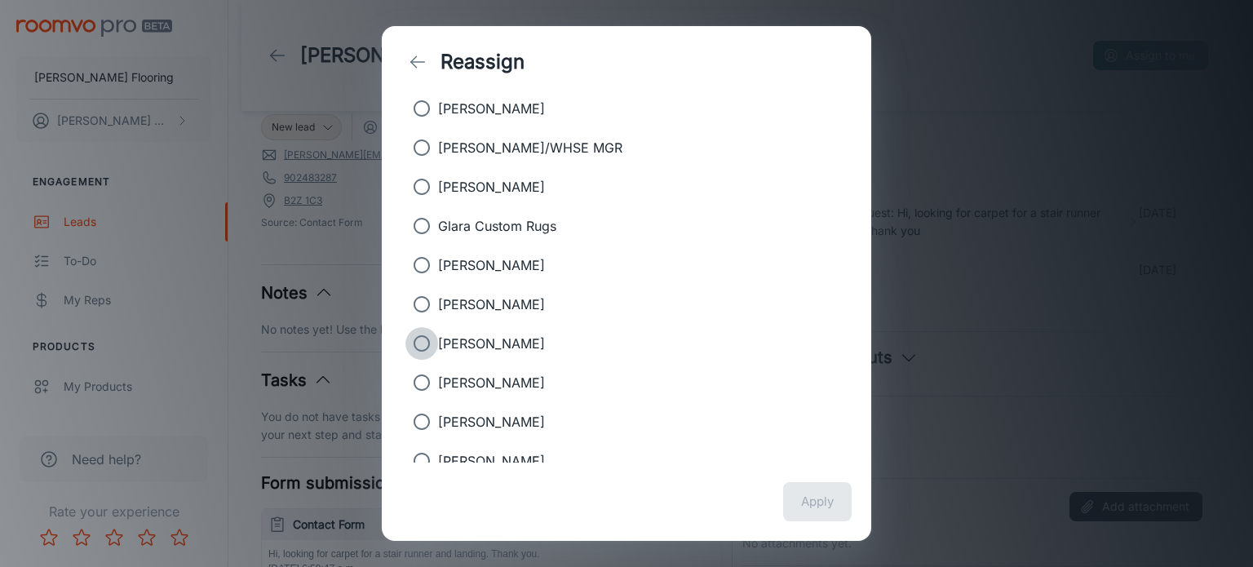
click at [422, 339] on input "[PERSON_NAME]" at bounding box center [421, 343] width 33 height 33
radio input "true"
click at [817, 502] on button "Apply" at bounding box center [817, 501] width 69 height 39
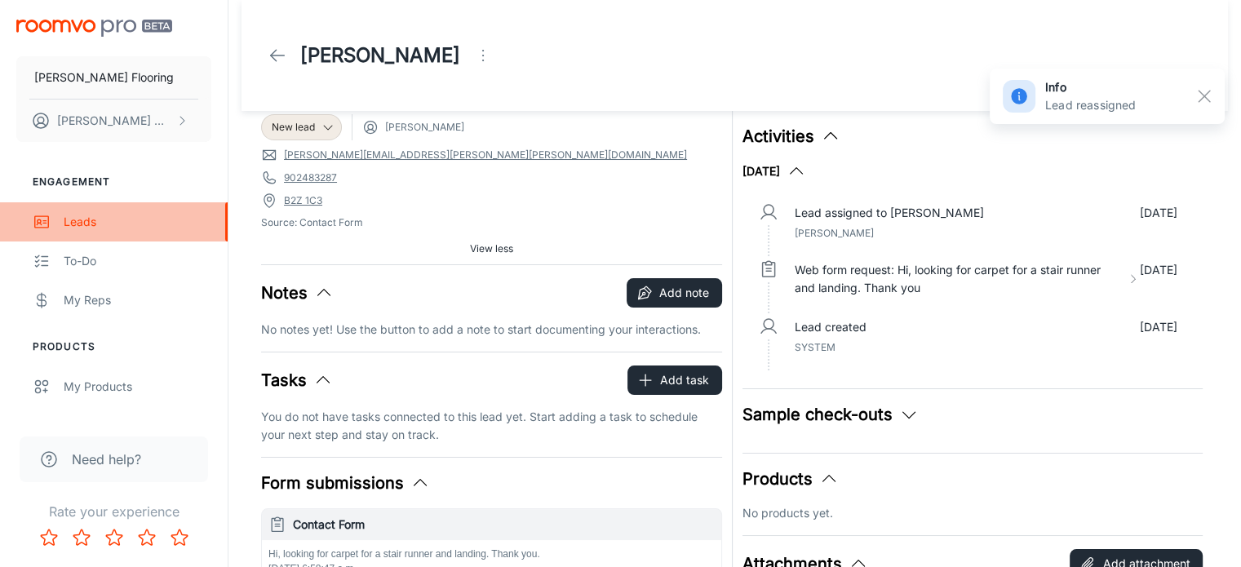
click at [86, 223] on div "Leads" at bounding box center [138, 222] width 148 height 18
